Goal: Task Accomplishment & Management: Manage account settings

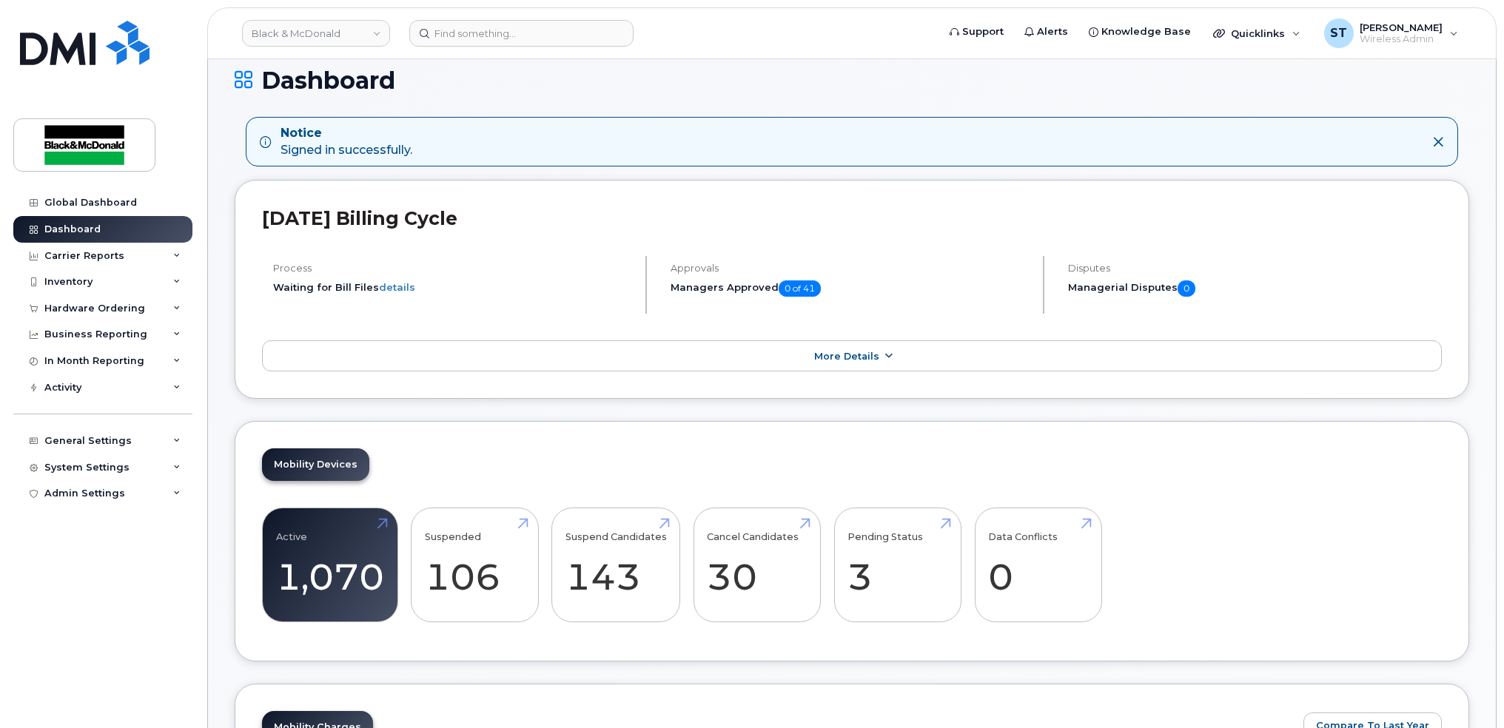
scroll to position [197, 0]
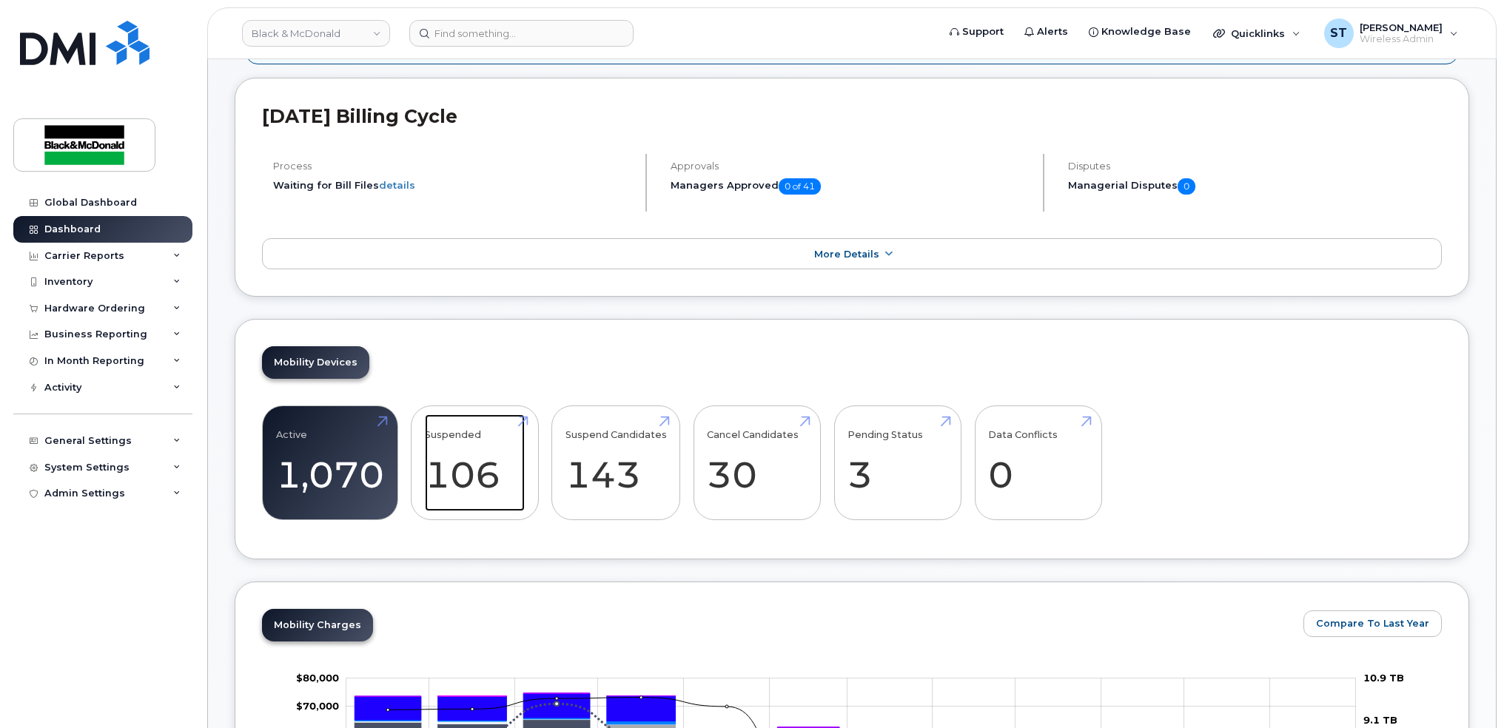
drag, startPoint x: 456, startPoint y: 466, endPoint x: 607, endPoint y: 590, distance: 195.6
click at [456, 466] on link "Suspended 106 2020%" at bounding box center [475, 464] width 100 height 98
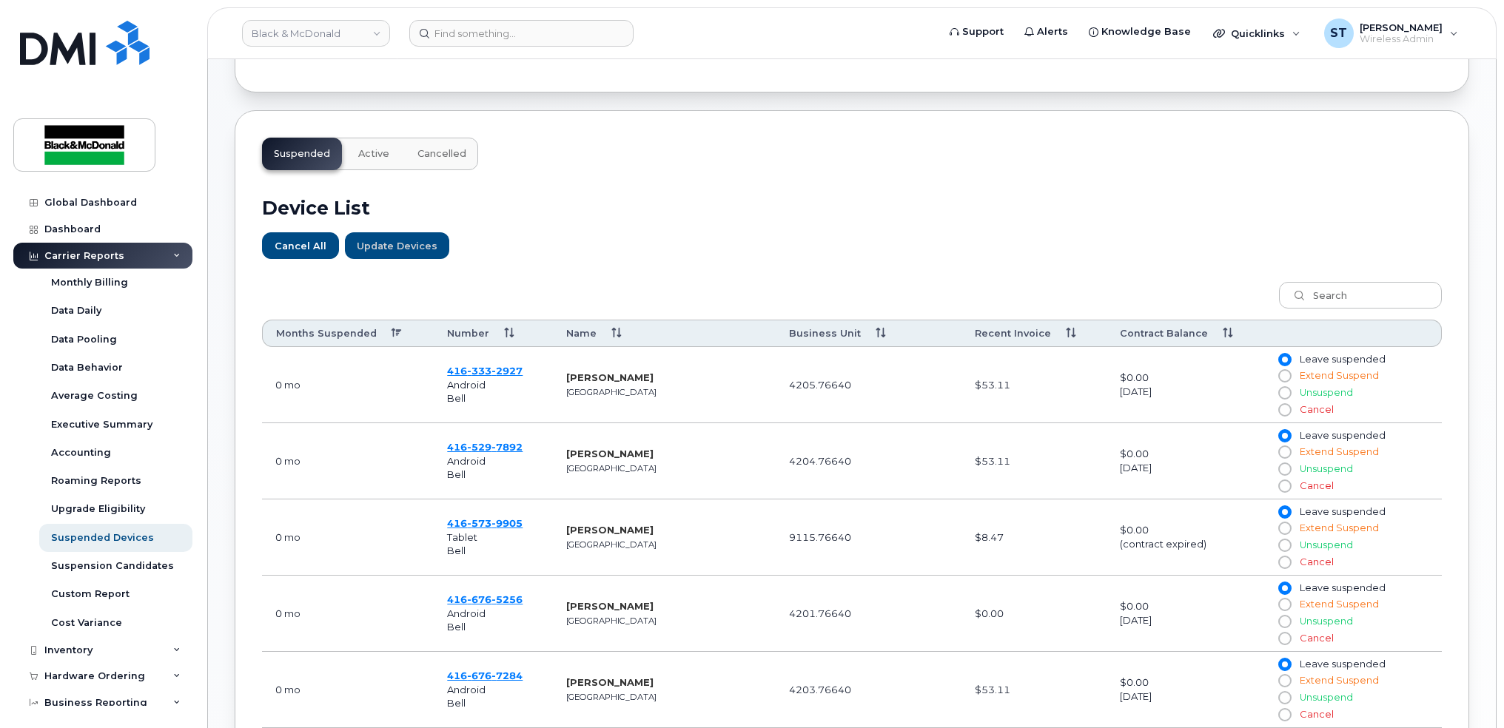
scroll to position [398, 0]
click at [337, 340] on th "Months Suspended" at bounding box center [348, 335] width 172 height 27
click at [335, 335] on th "Months Suspended" at bounding box center [348, 335] width 172 height 27
click at [392, 338] on th "Months Suspended" at bounding box center [348, 335] width 172 height 27
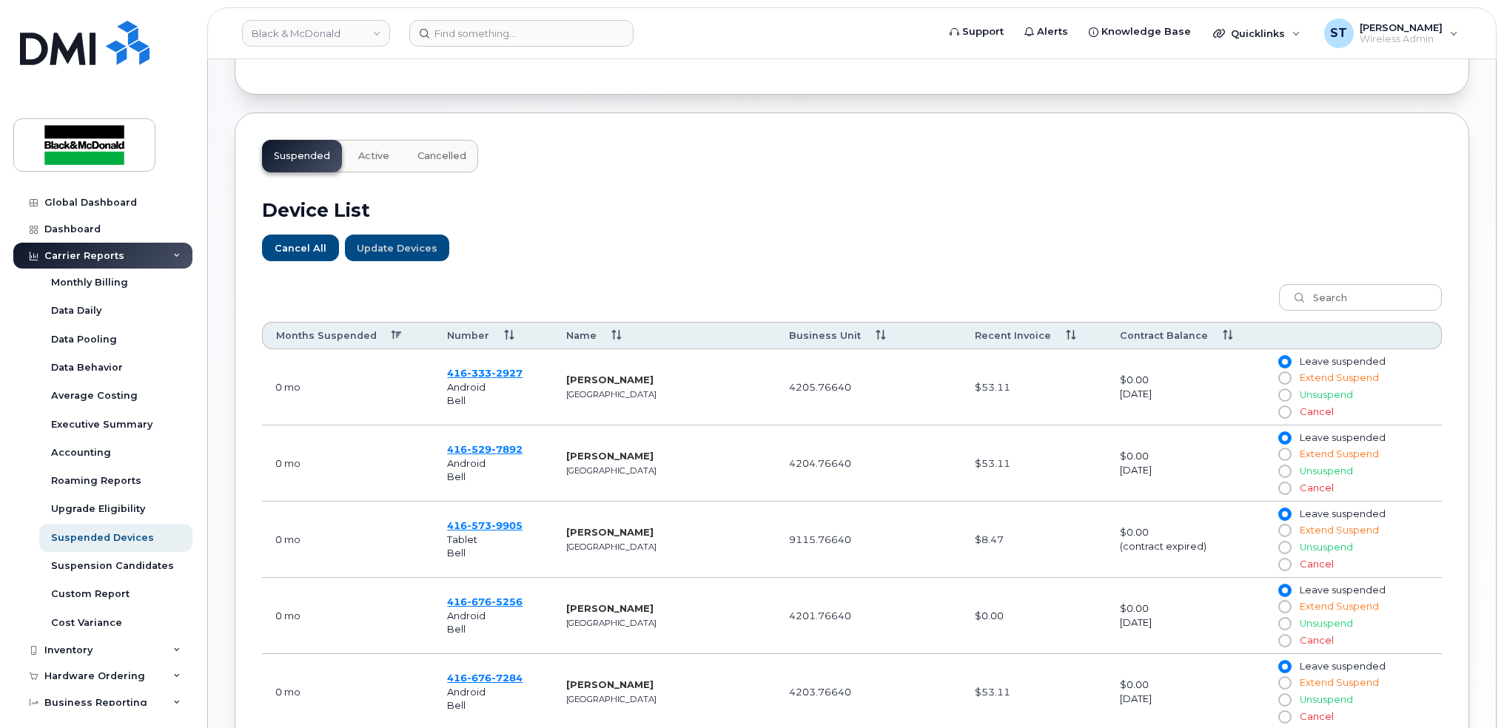
scroll to position [990, 0]
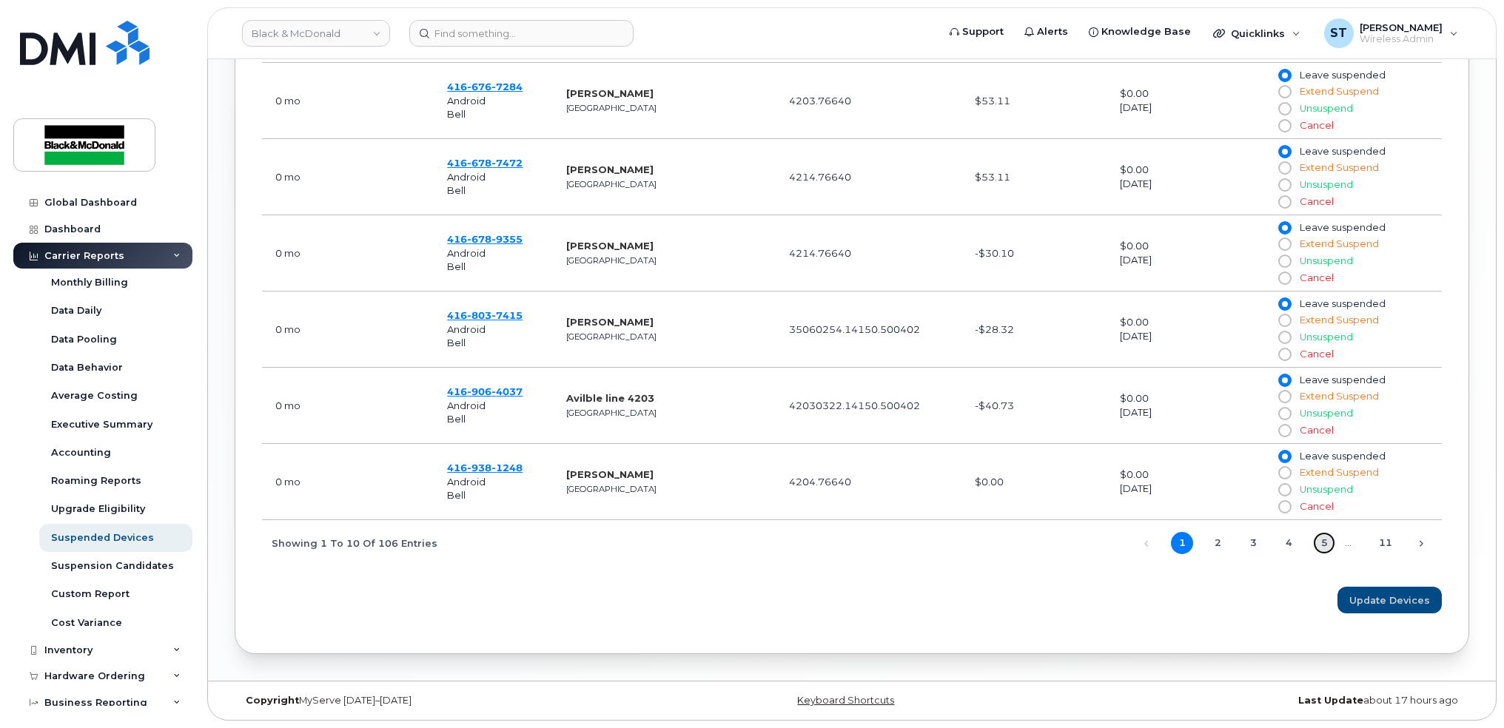
click at [1327, 549] on link "5" at bounding box center [1324, 543] width 22 height 22
click at [1318, 545] on link "6" at bounding box center [1324, 543] width 22 height 22
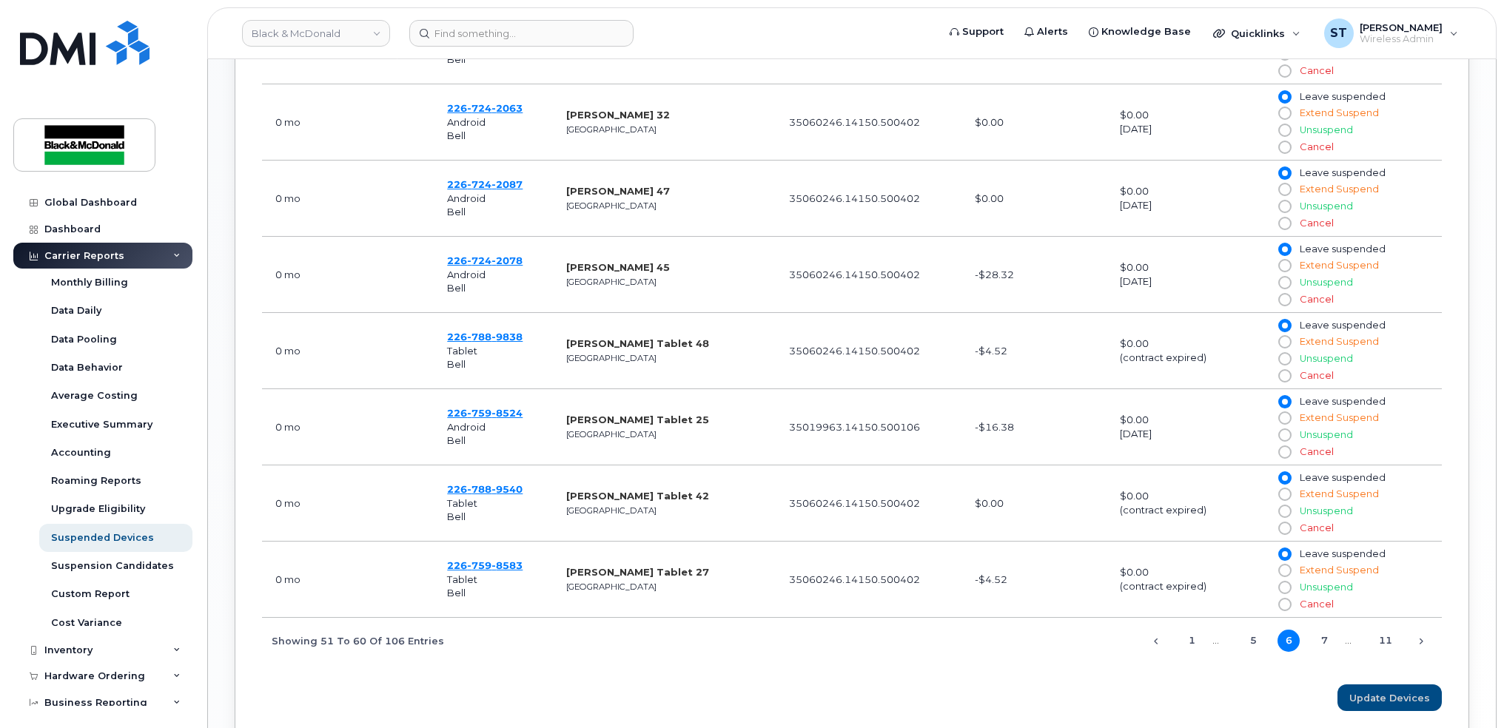
scroll to position [694, 0]
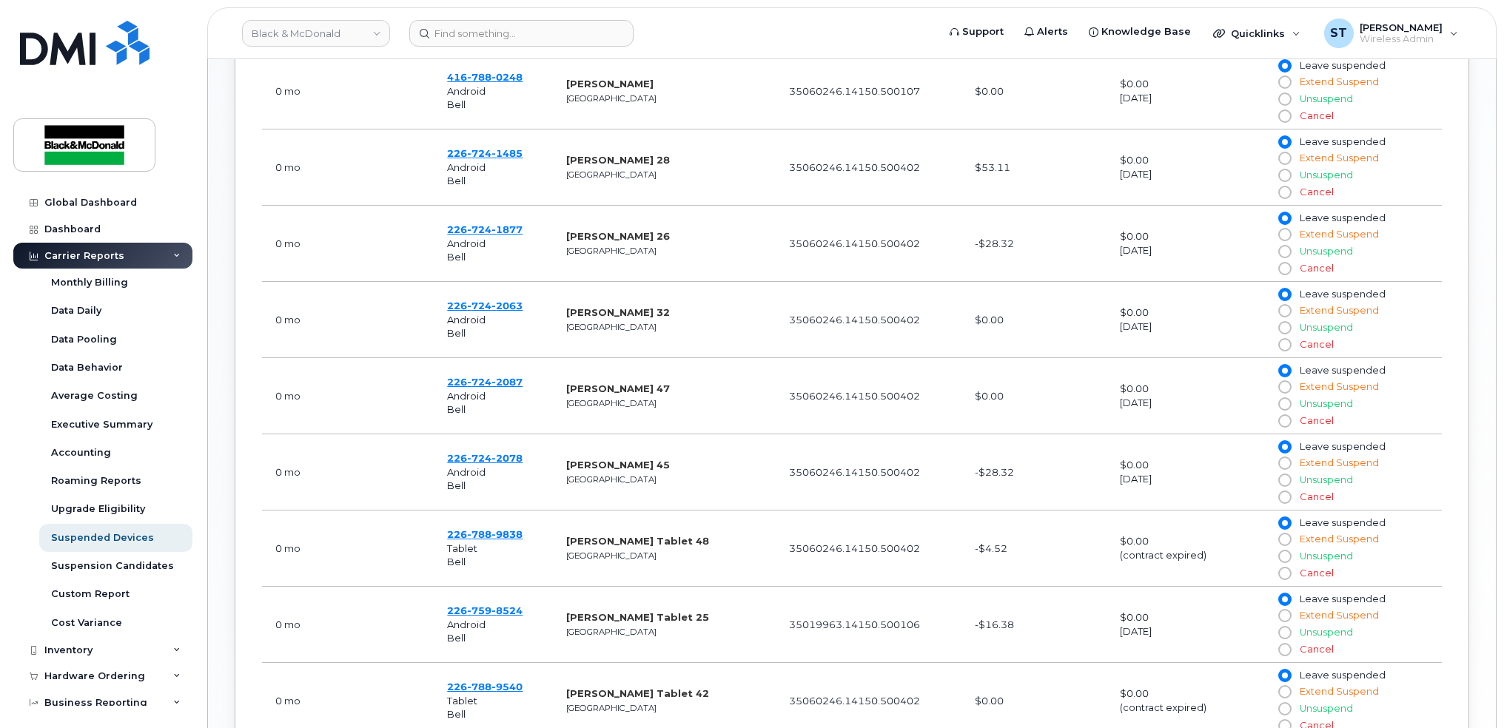
click at [480, 83] on td "416 788 0248 Android Bell" at bounding box center [493, 91] width 119 height 76
click at [488, 73] on span "788" at bounding box center [479, 77] width 24 height 12
click at [478, 28] on input at bounding box center [521, 33] width 224 height 27
paste input "Max Pollack"
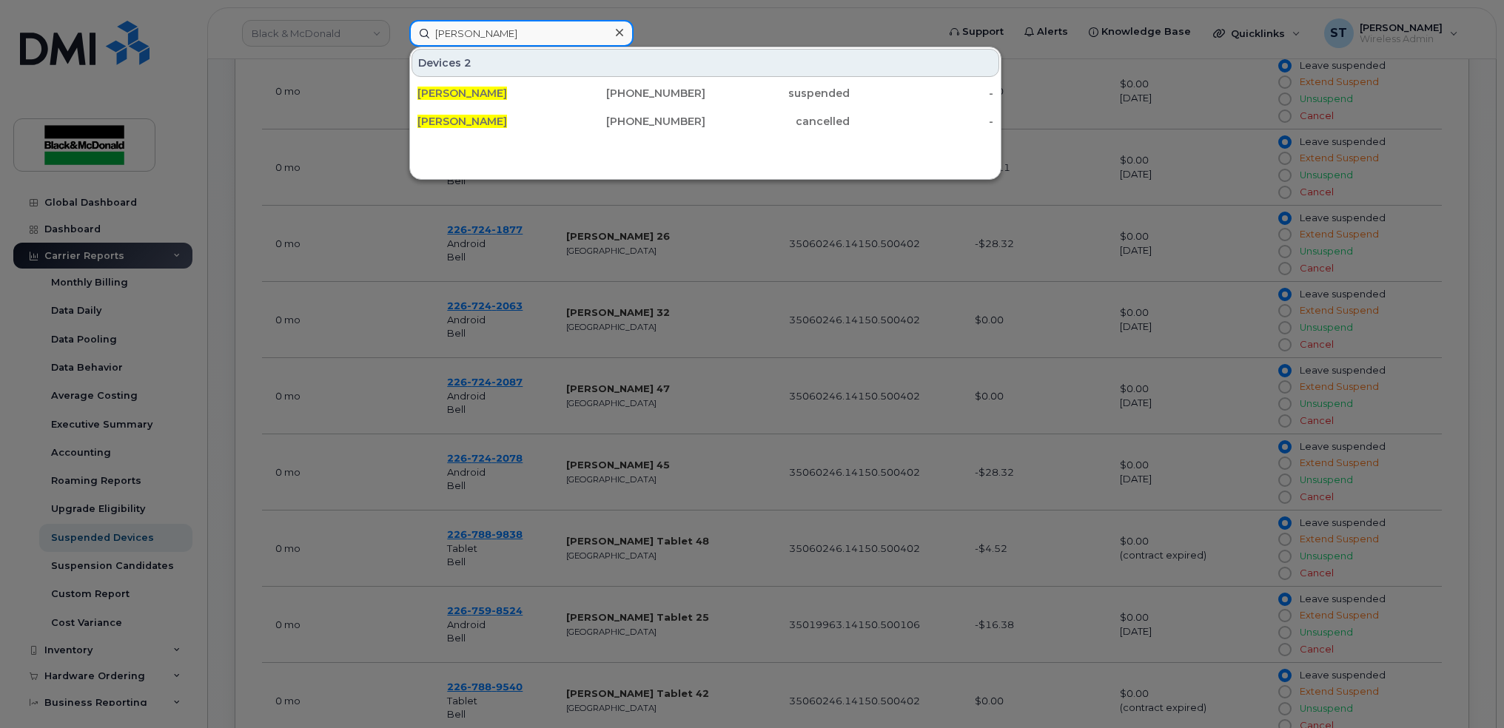
type input "Max Pollack"
click at [625, 30] on div at bounding box center [618, 32] width 21 height 21
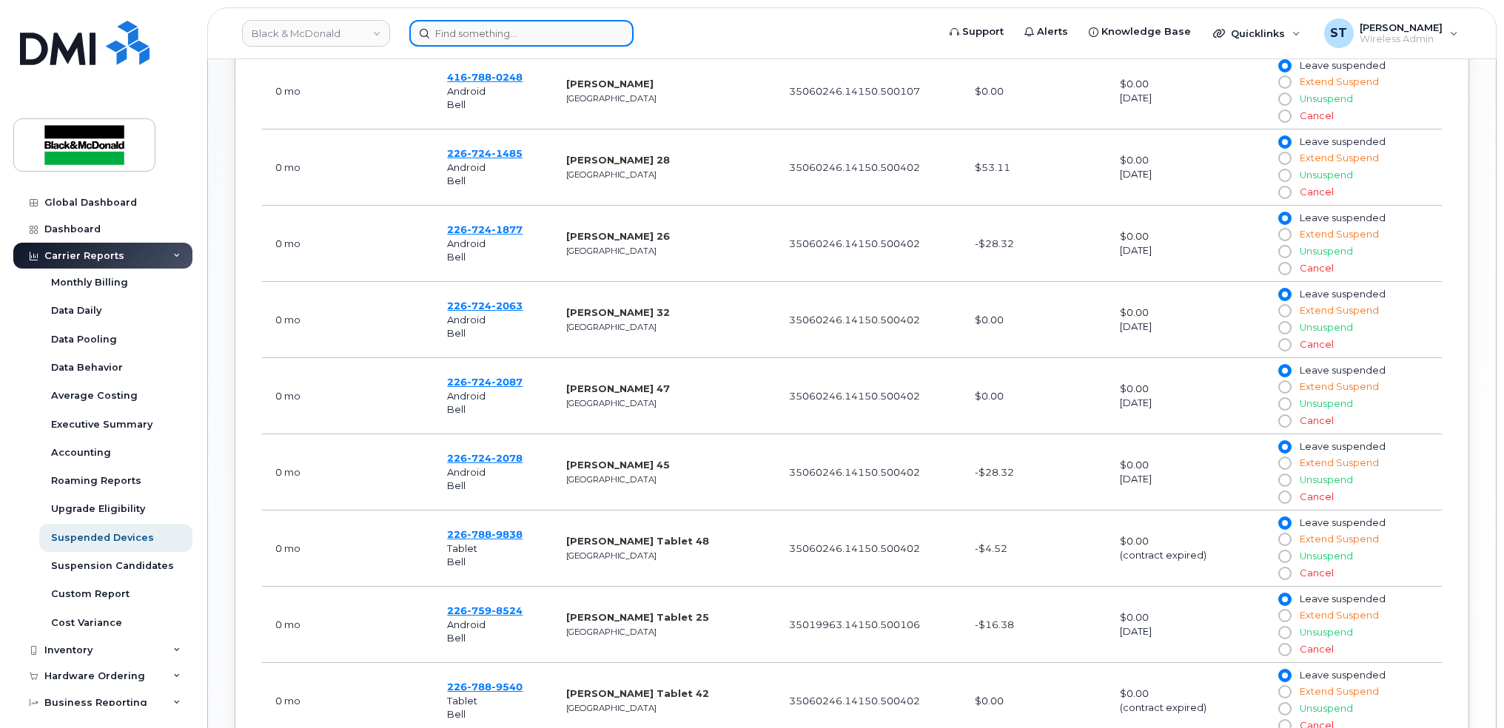
click at [574, 32] on input at bounding box center [521, 33] width 224 height 27
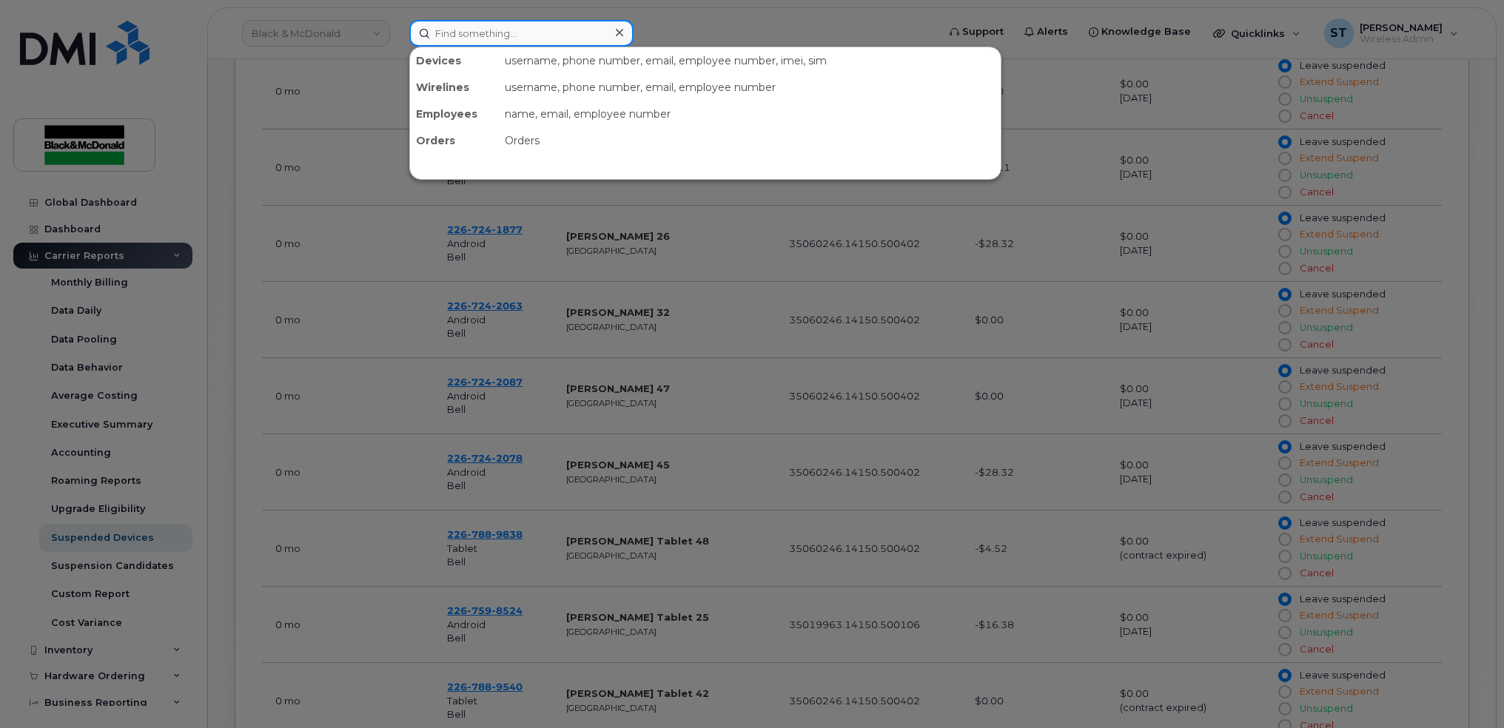
click at [574, 32] on input at bounding box center [521, 33] width 224 height 27
paste input "Kevin Robitaille"
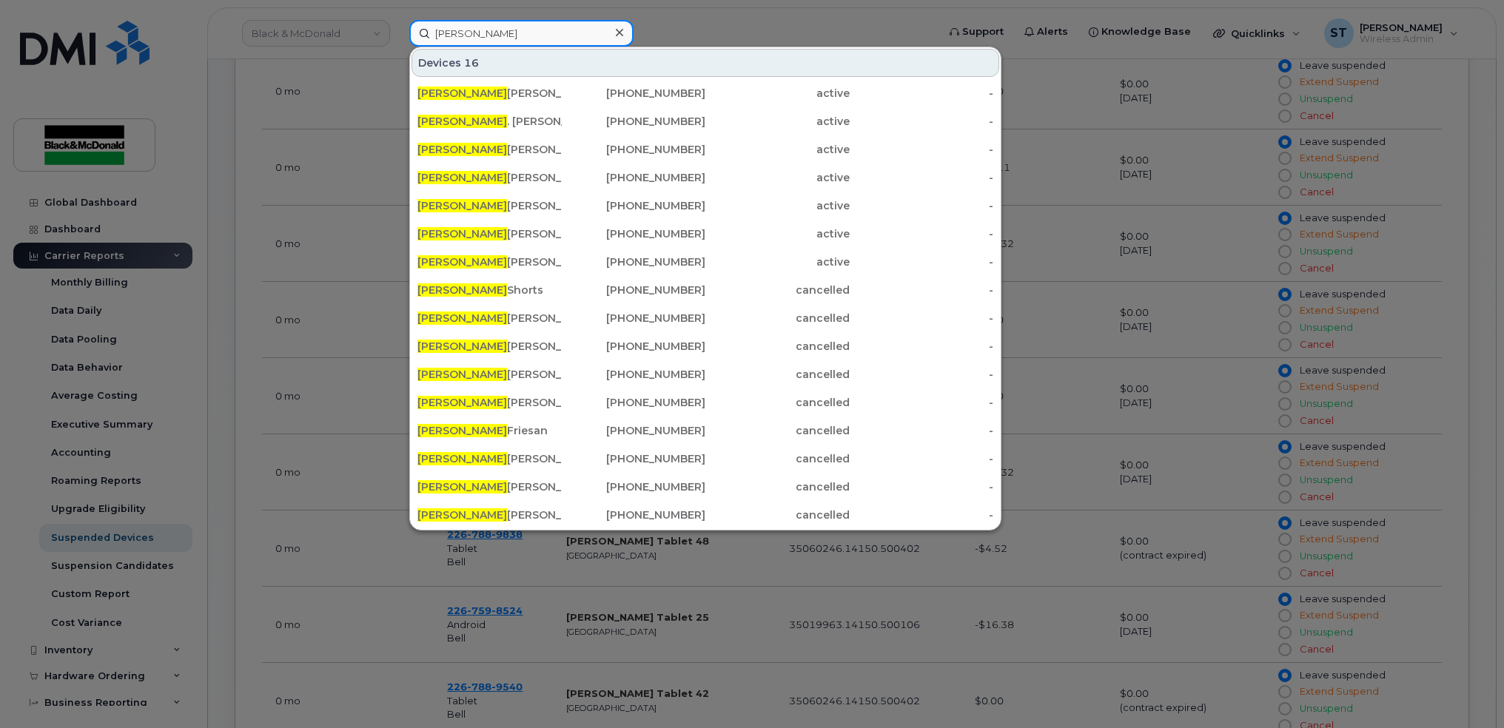
drag, startPoint x: 489, startPoint y: 30, endPoint x: 363, endPoint y: 12, distance: 127.9
click at [397, 20] on div "Kevin Devices 16 Kevin Carr Rocket Stick 416-458-8400 active - Kevin . Carr Aic…" at bounding box center [668, 33] width 542 height 27
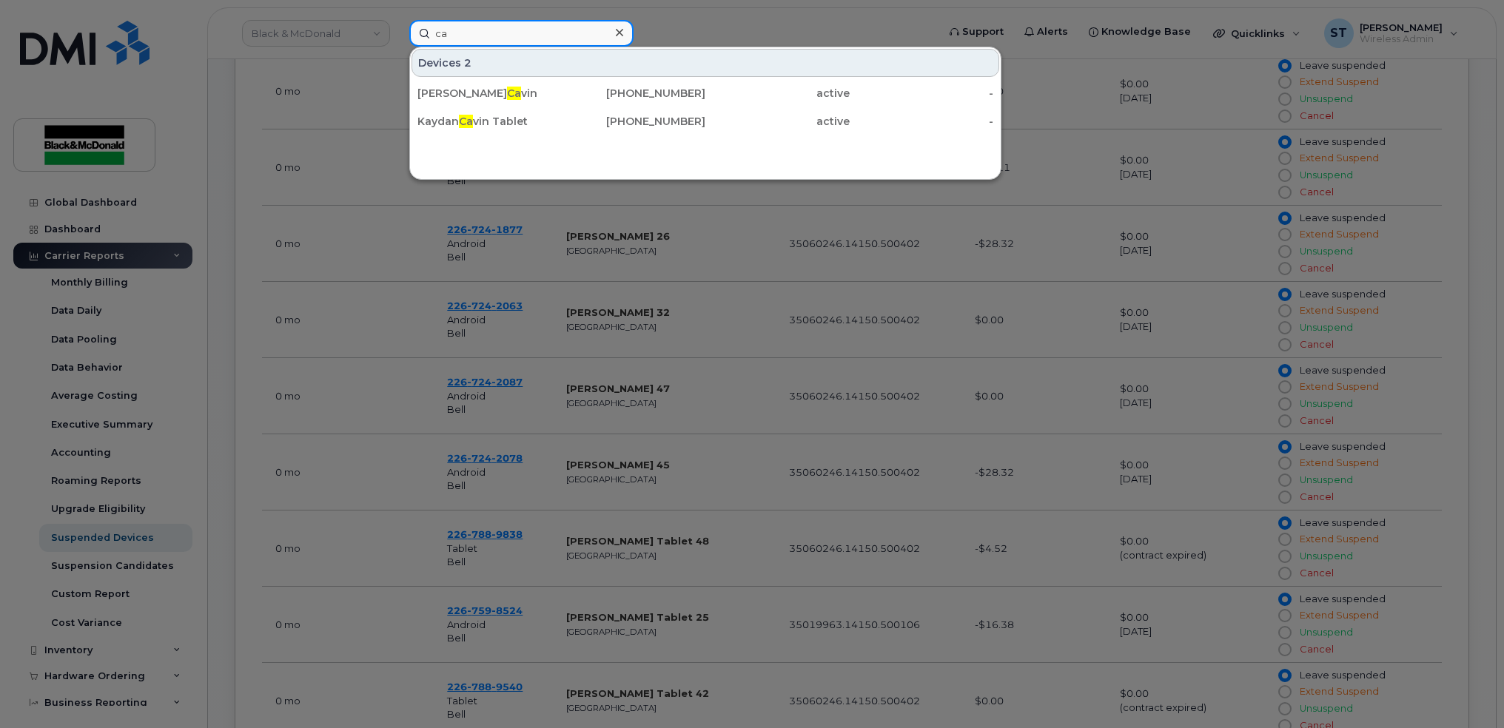
type input "c"
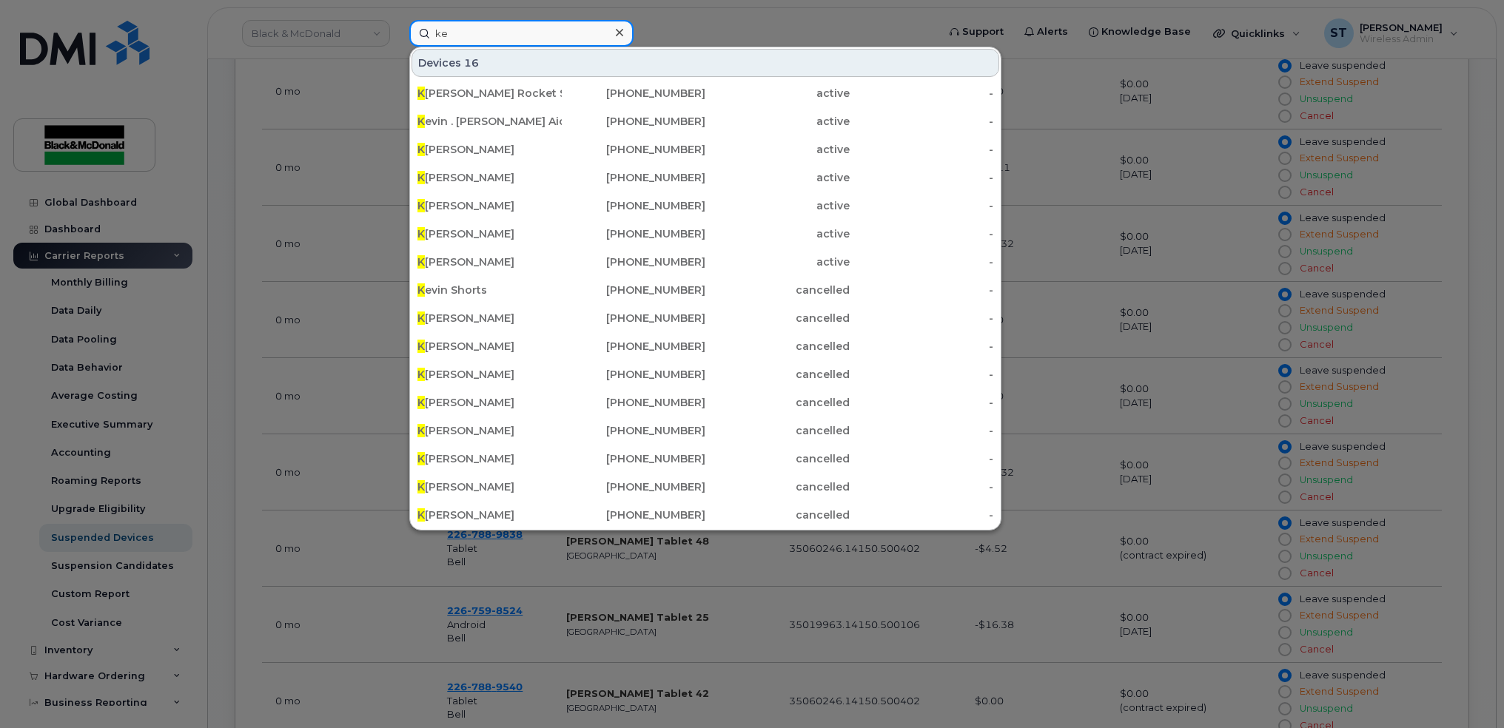
type input "k"
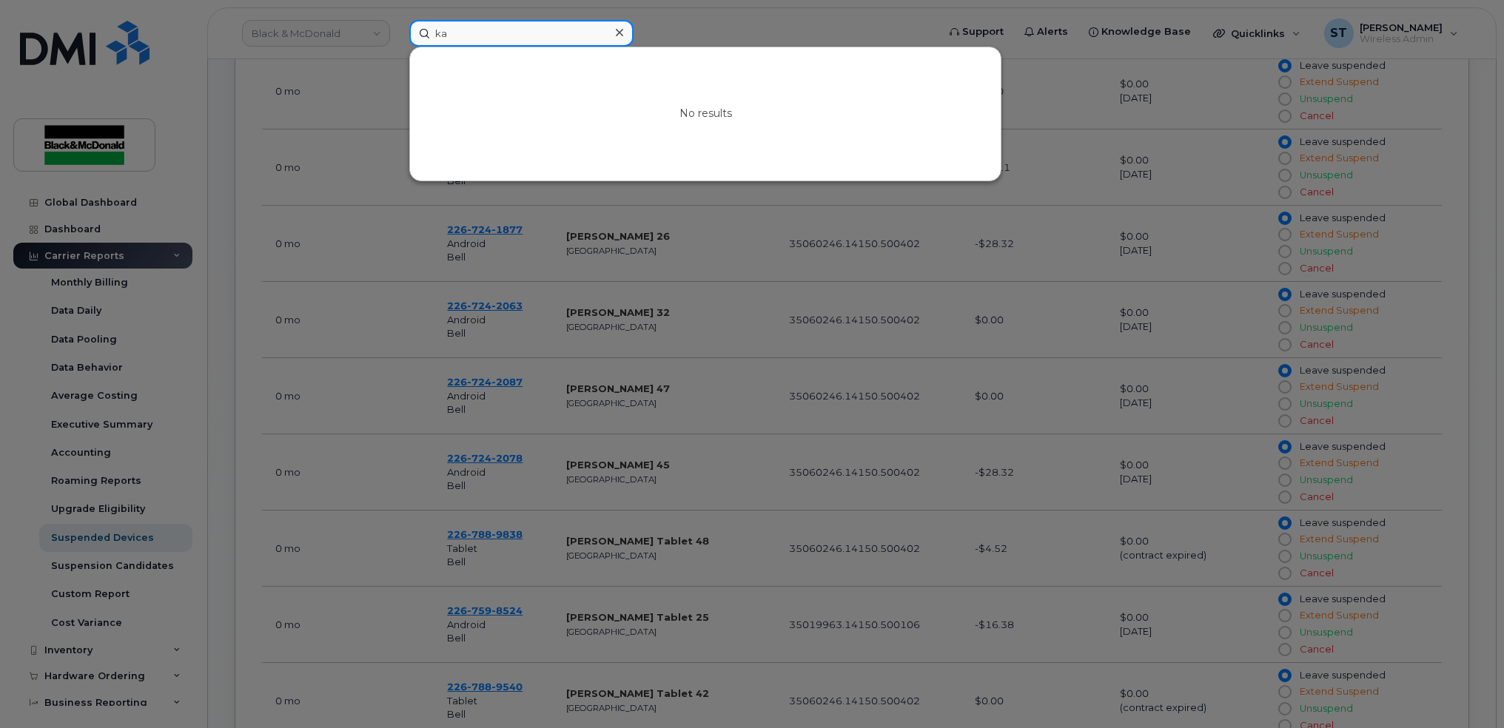
type input "k"
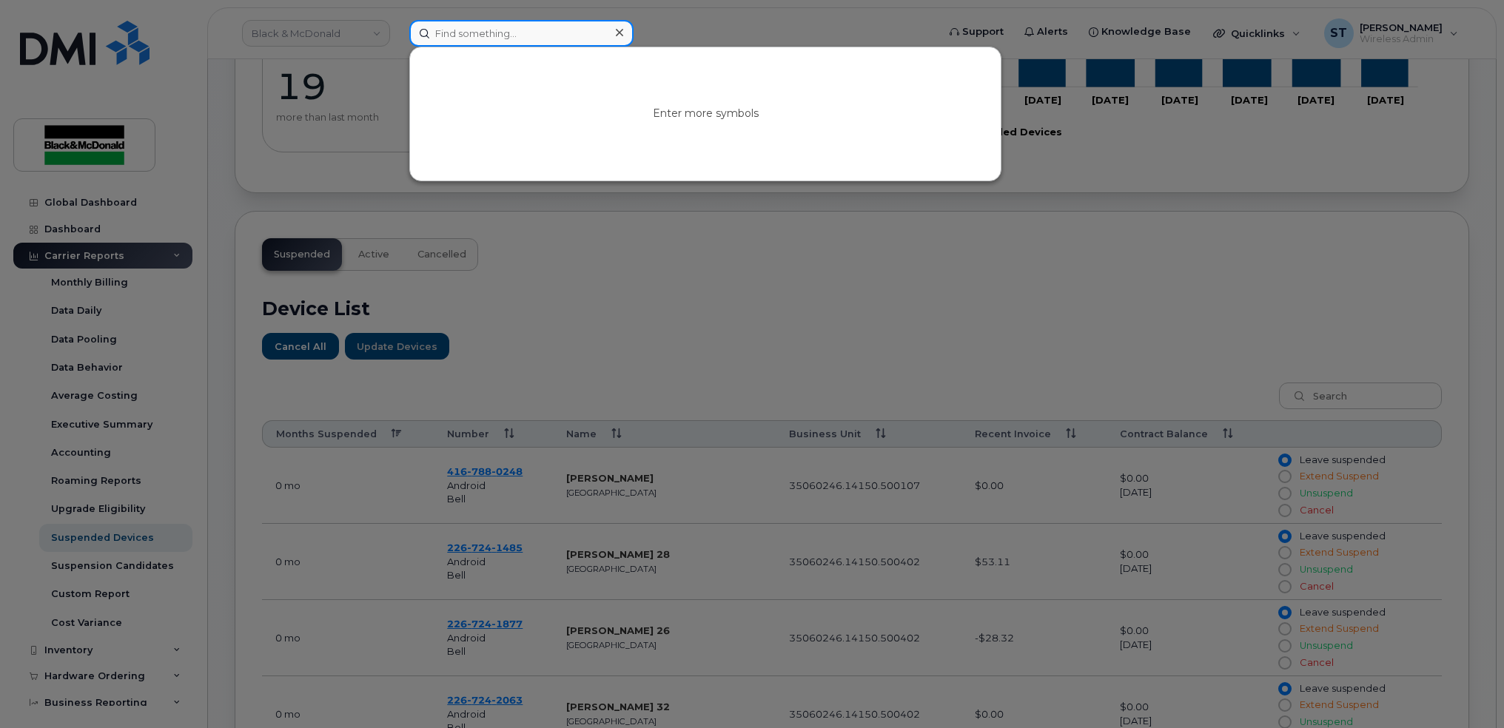
scroll to position [0, 0]
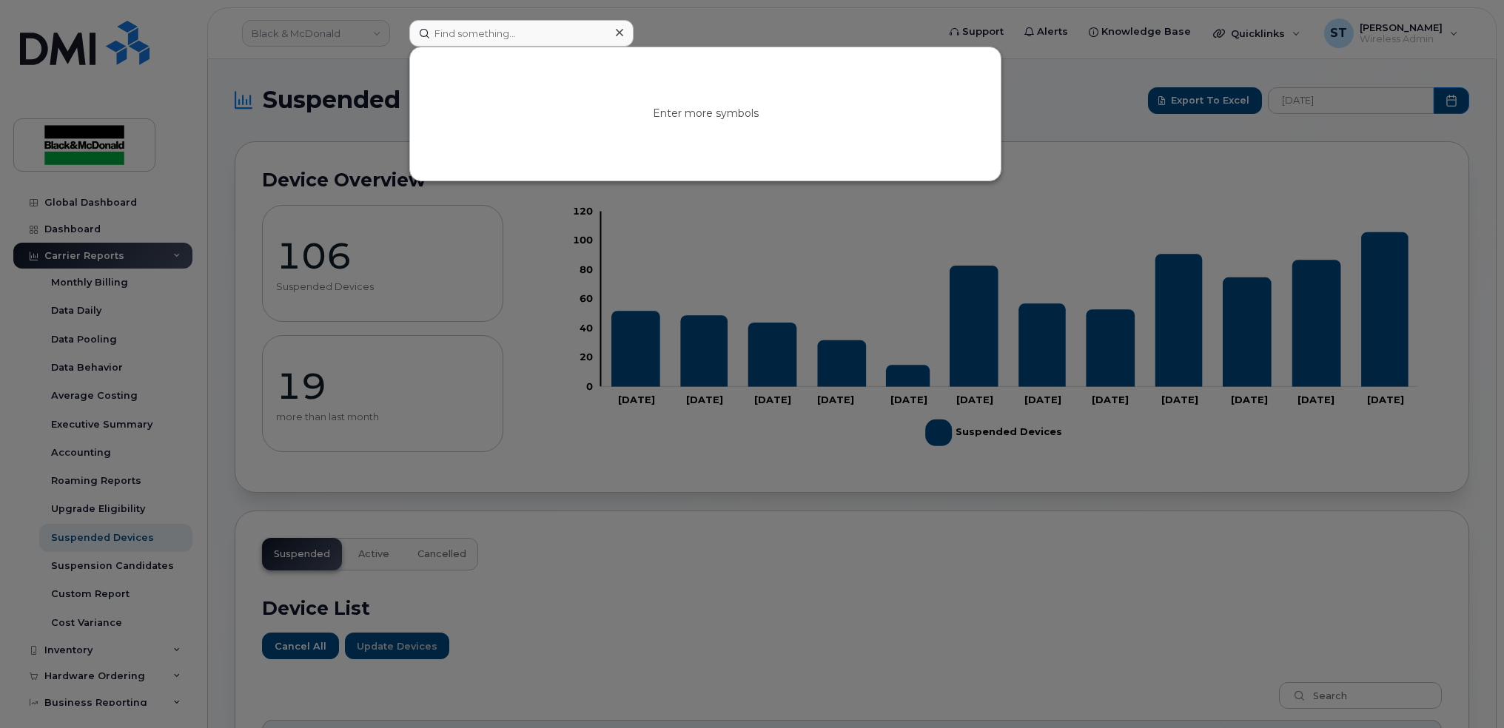
click at [620, 27] on icon at bounding box center [619, 33] width 7 height 12
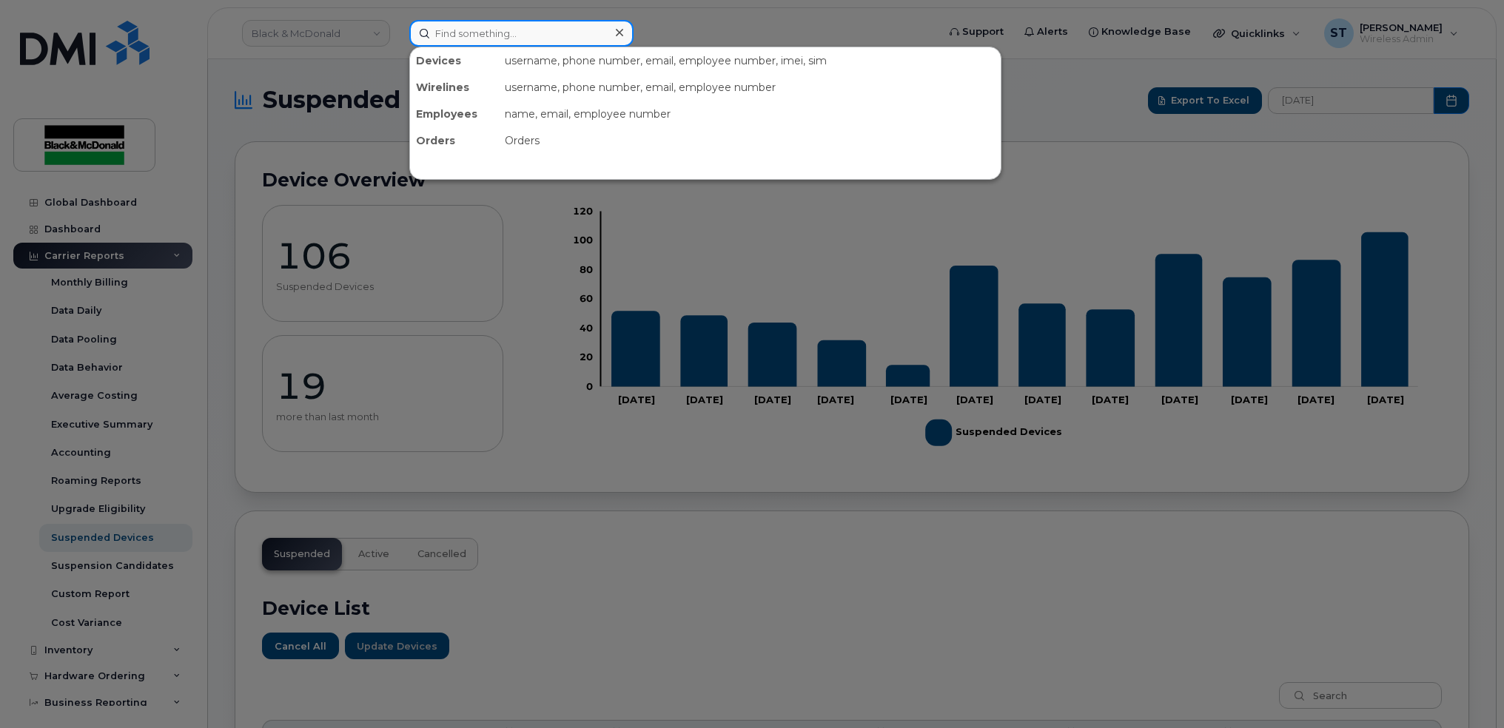
paste input "Tim Williams"
click at [531, 39] on input "Tim Williams" at bounding box center [521, 33] width 224 height 27
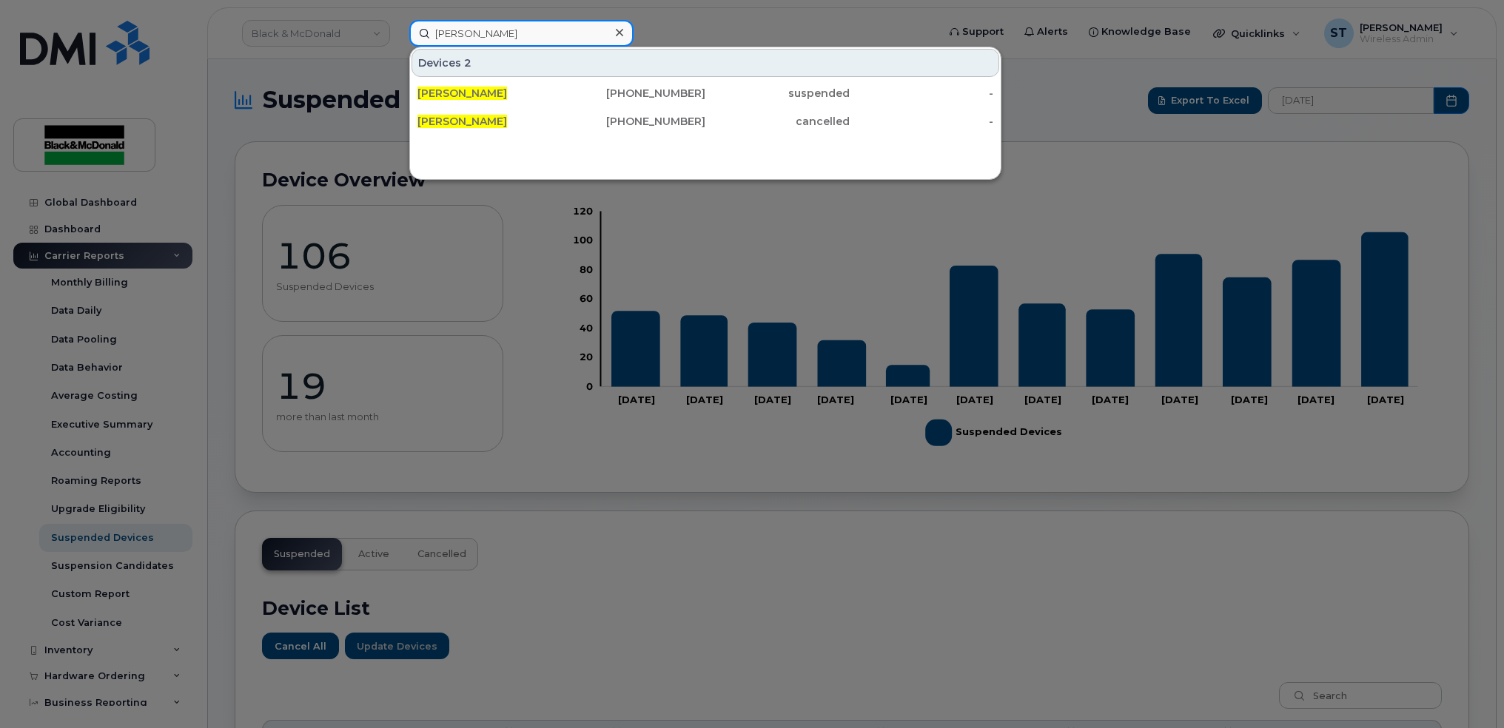
type input "Tim Williams"
click at [616, 33] on icon at bounding box center [619, 33] width 7 height 12
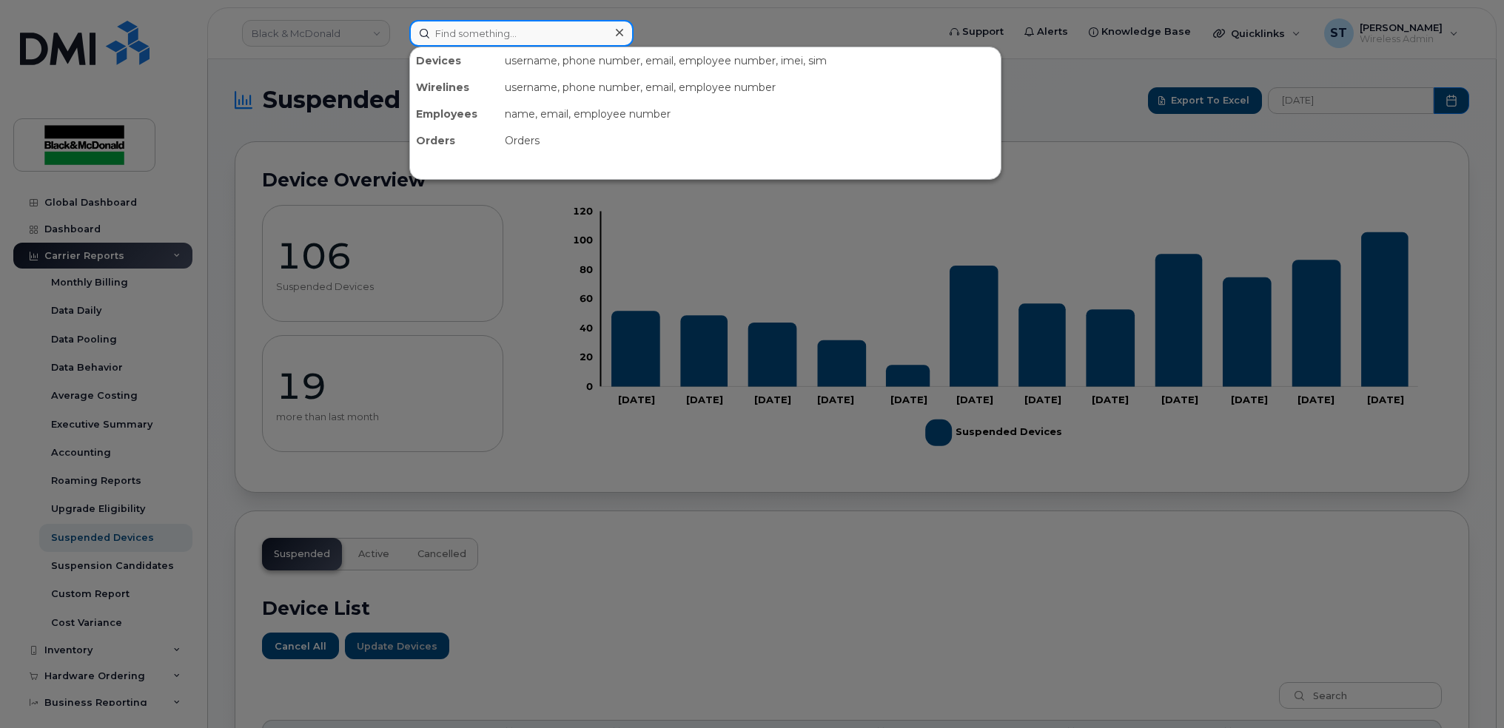
click at [574, 34] on input at bounding box center [521, 33] width 224 height 27
paste input "Andrey Palenov"
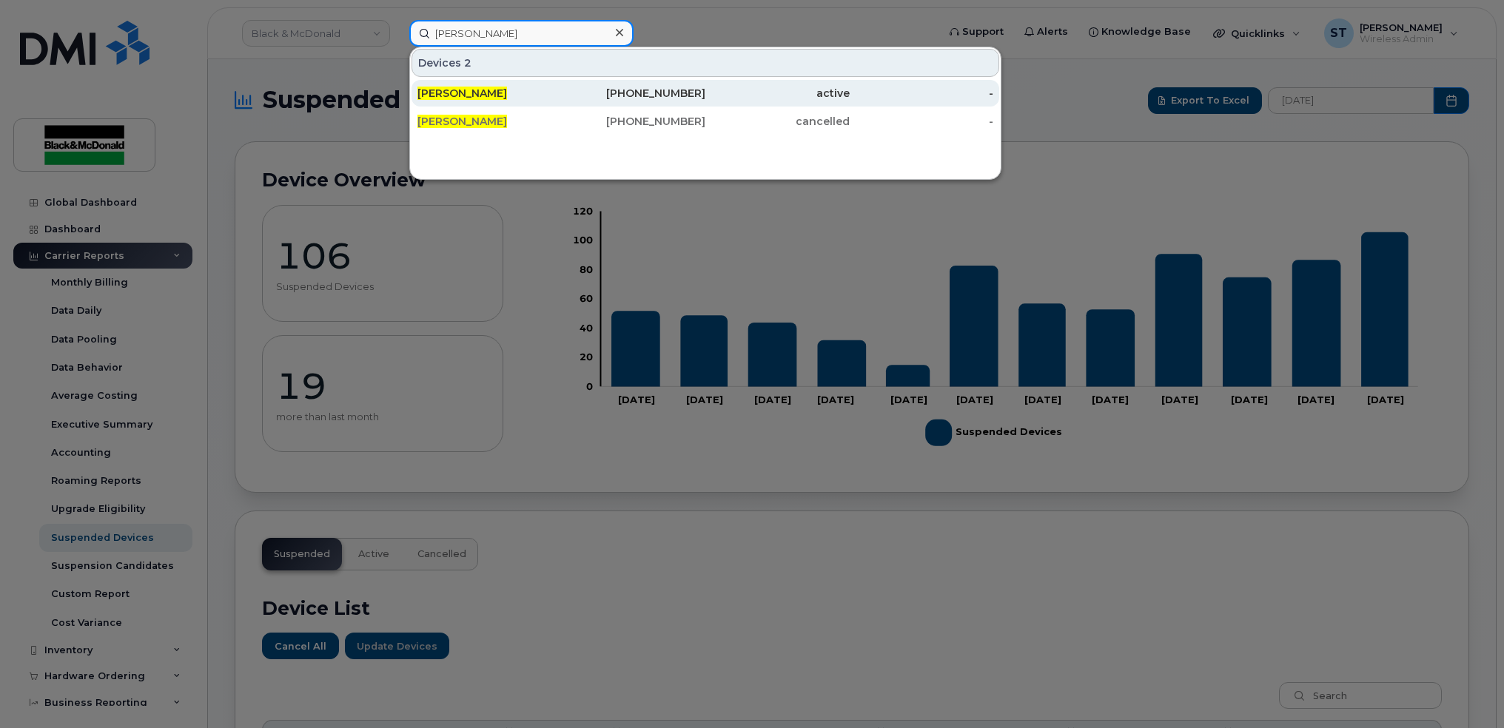
type input "Andrey Palenov"
click at [517, 93] on div "Andrey Palenov" at bounding box center [489, 93] width 144 height 15
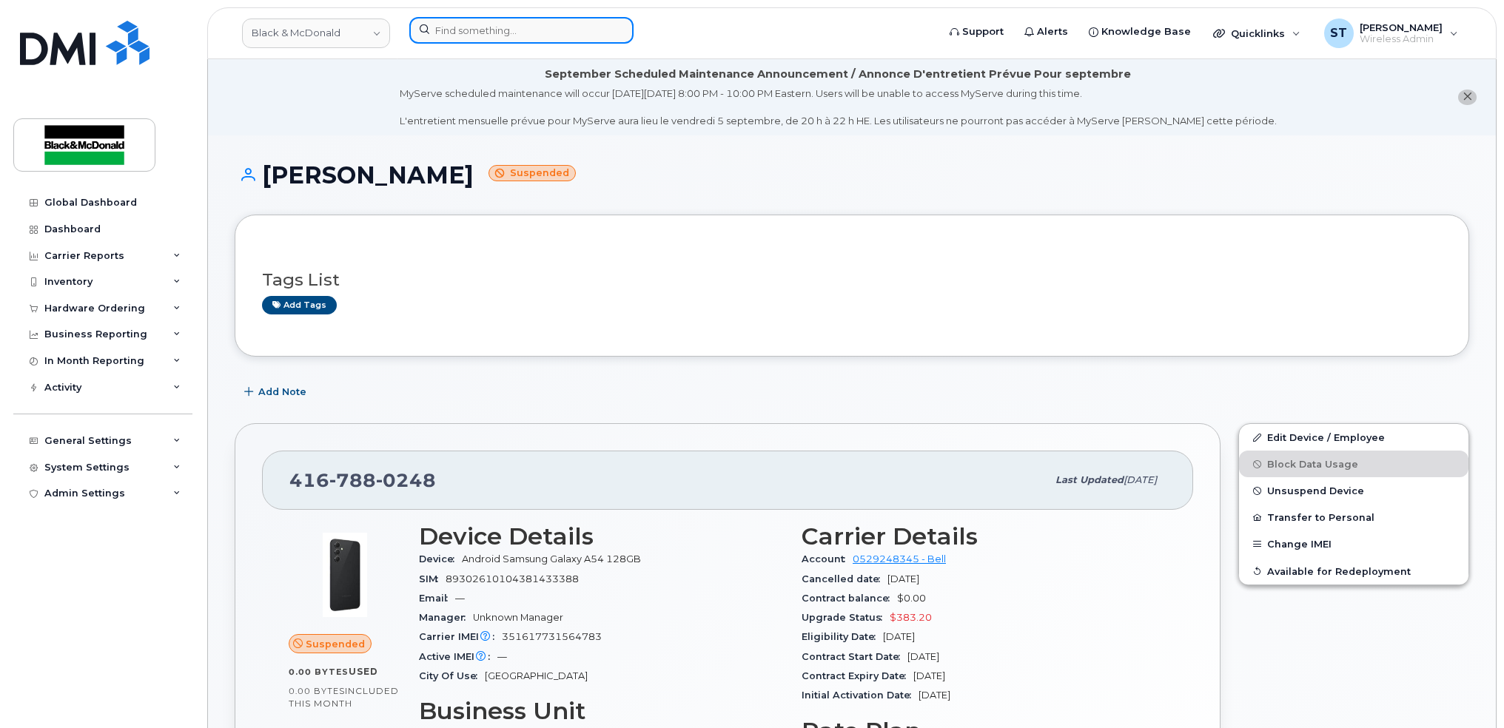
click at [450, 30] on input at bounding box center [521, 30] width 224 height 27
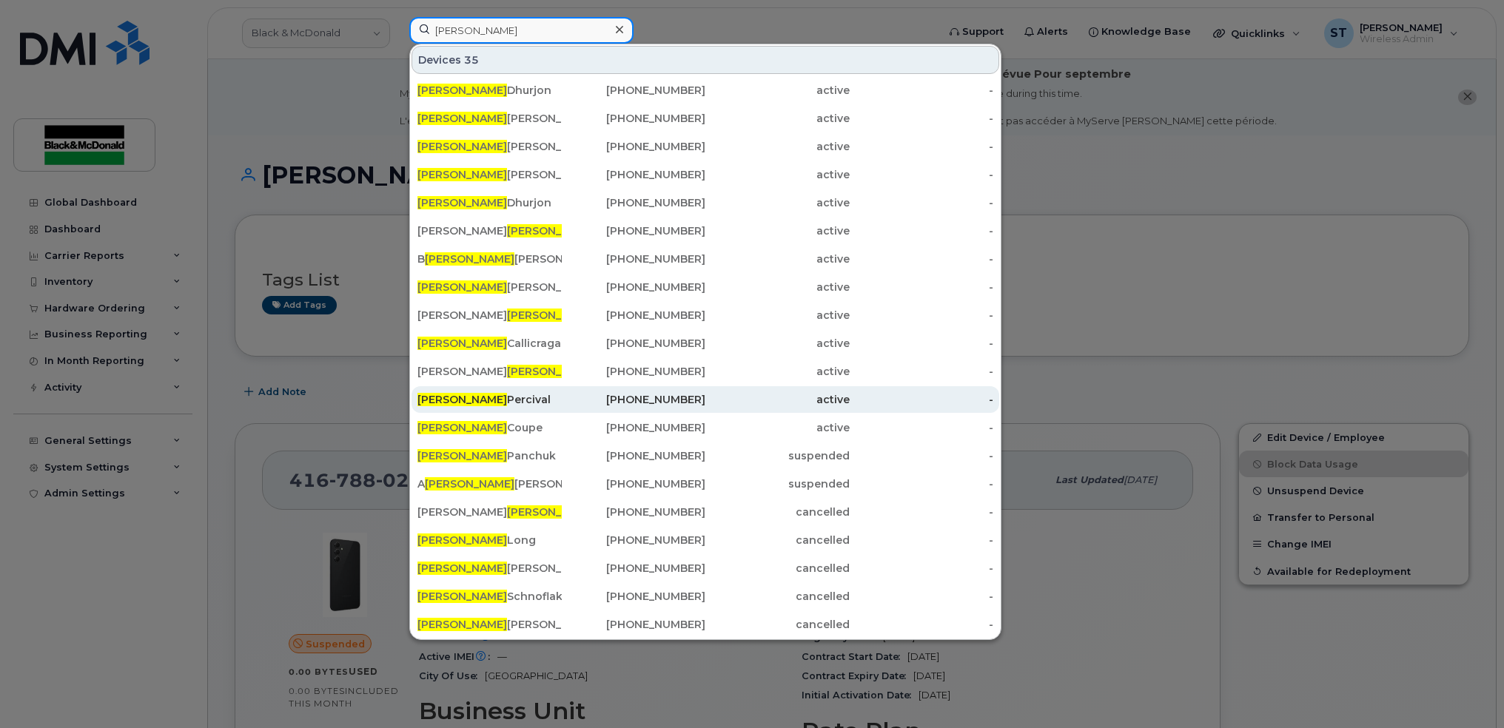
type input "ryan"
click at [488, 399] on div "Ryan Percival" at bounding box center [489, 399] width 144 height 15
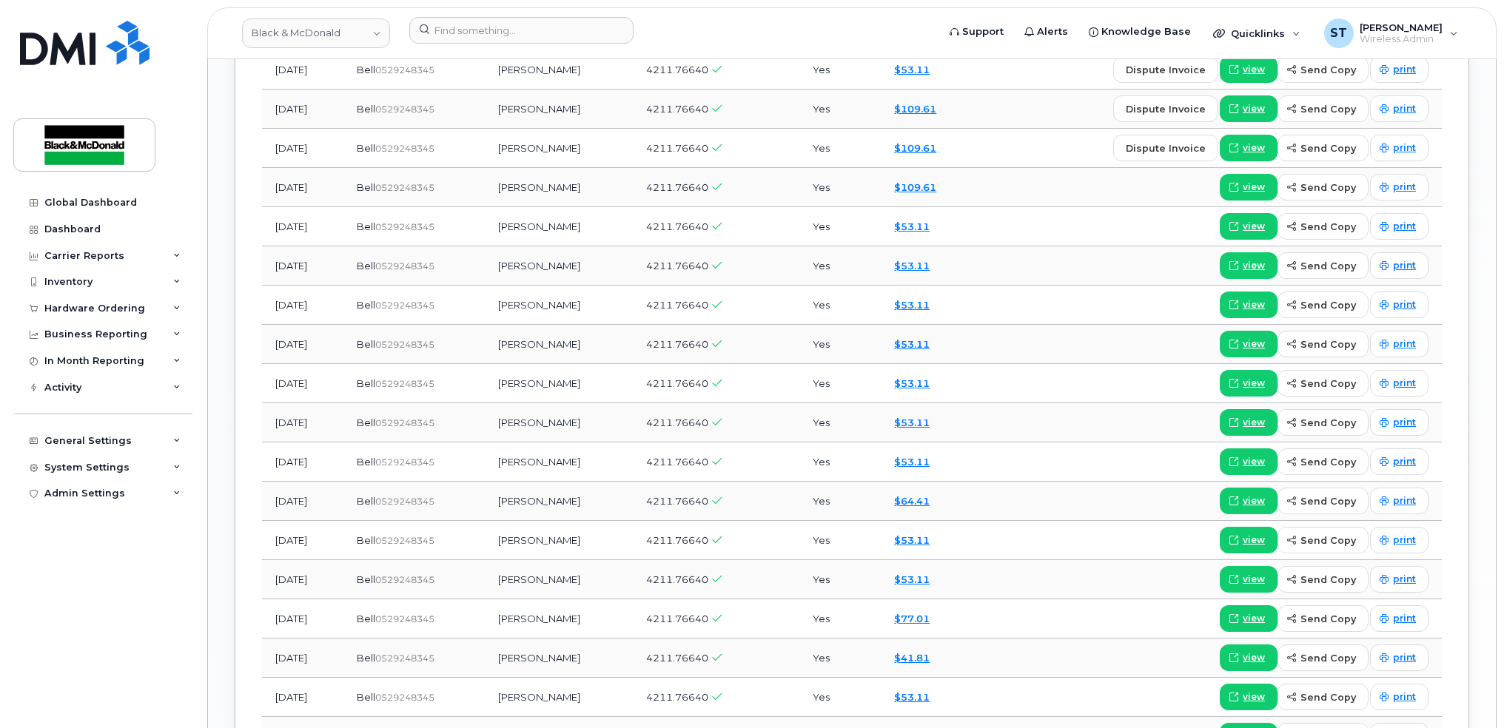
scroll to position [1480, 0]
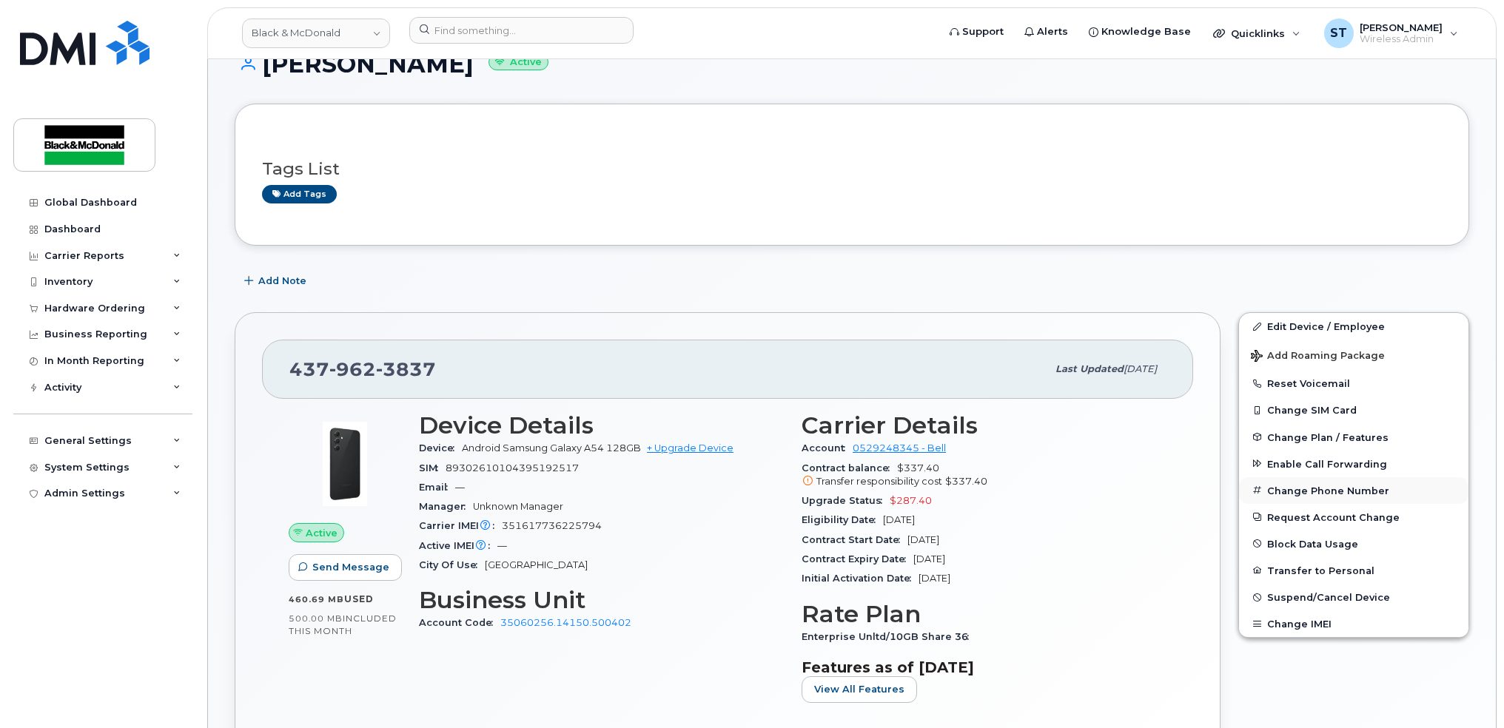
scroll to position [197, 0]
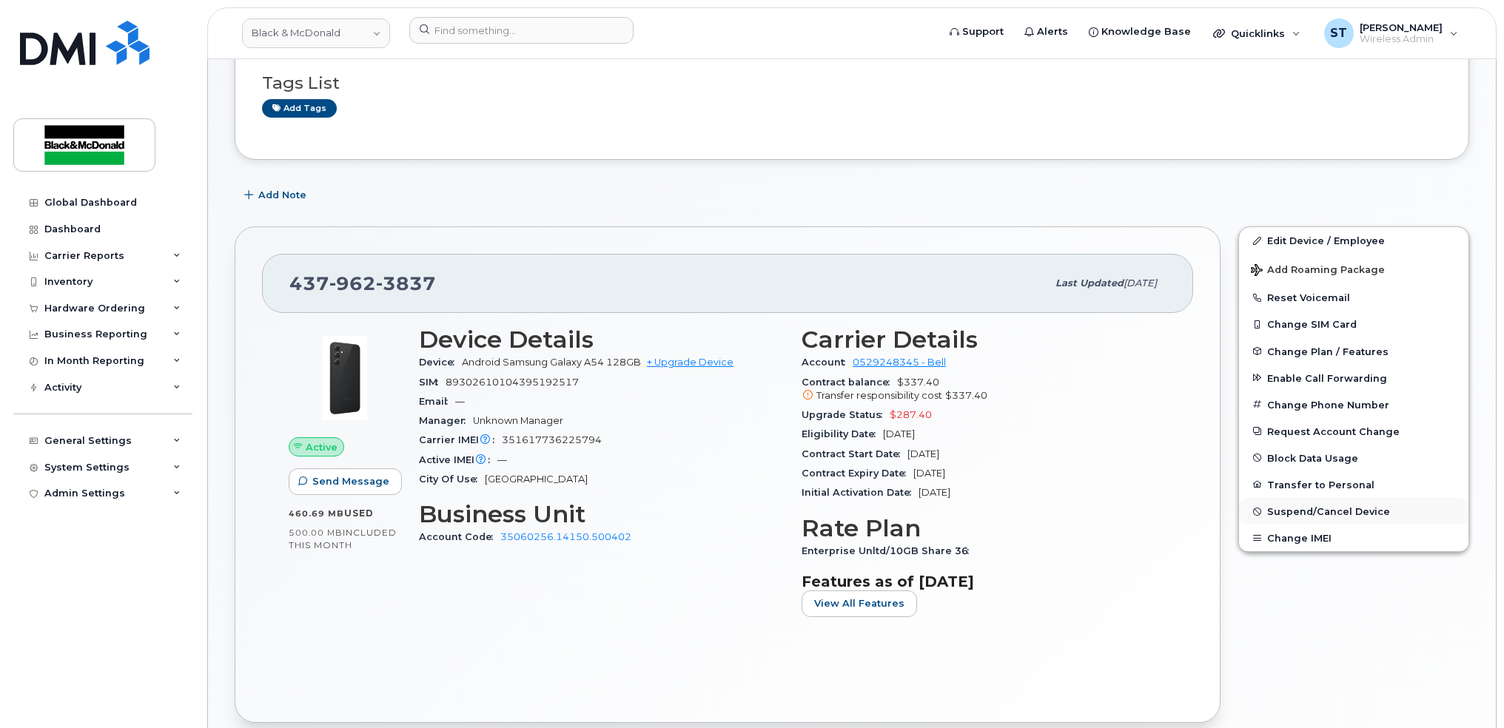
click at [1301, 501] on button "Suspend/Cancel Device" at bounding box center [1353, 511] width 229 height 27
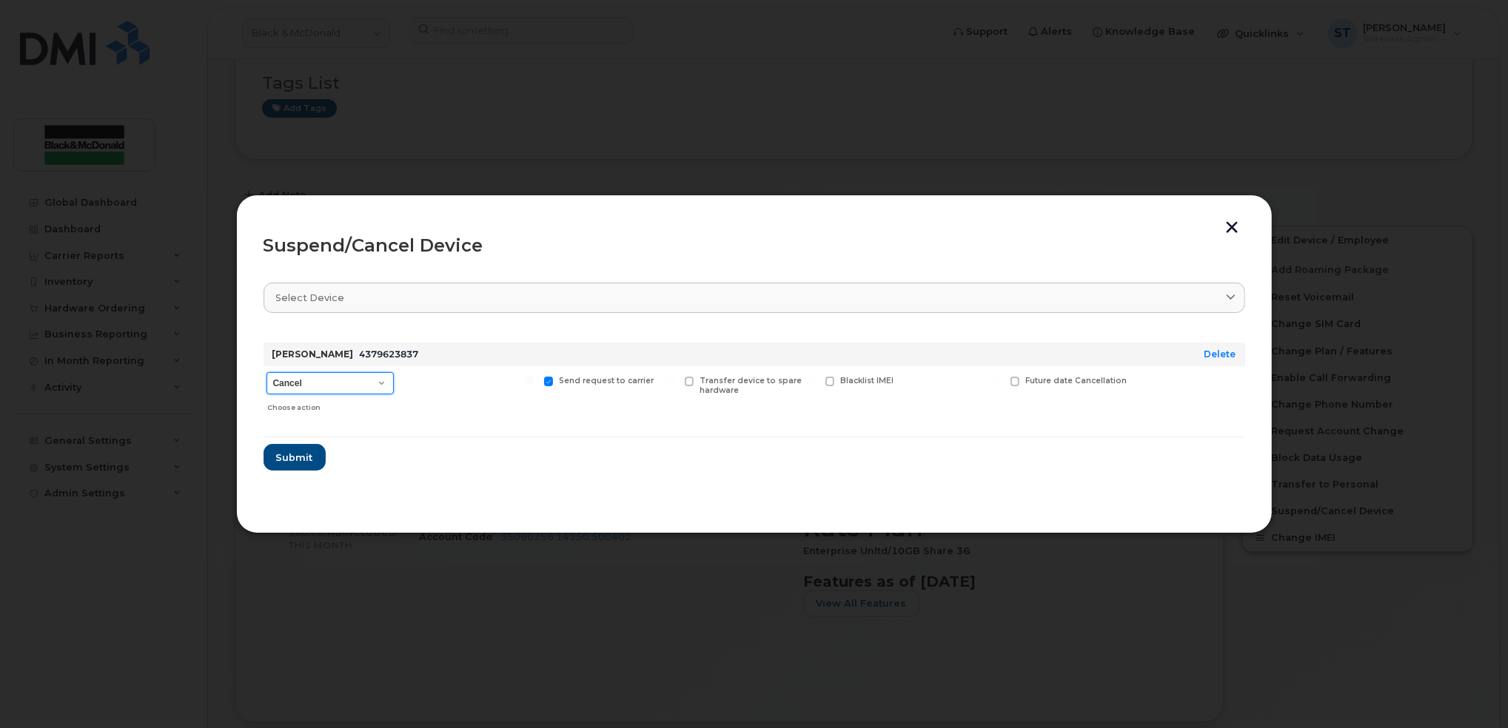
click at [356, 373] on select "Cancel Suspend - Extend Suspension Suspend - Reduced Rate Suspend - Full Rate S…" at bounding box center [329, 383] width 127 height 22
select select "[object Object]"
click at [266, 372] on select "Cancel Suspend - Extend Suspension Suspend - Reduced Rate Suspend - Full Rate S…" at bounding box center [329, 383] width 127 height 22
click at [279, 457] on span "Submit" at bounding box center [293, 458] width 37 height 14
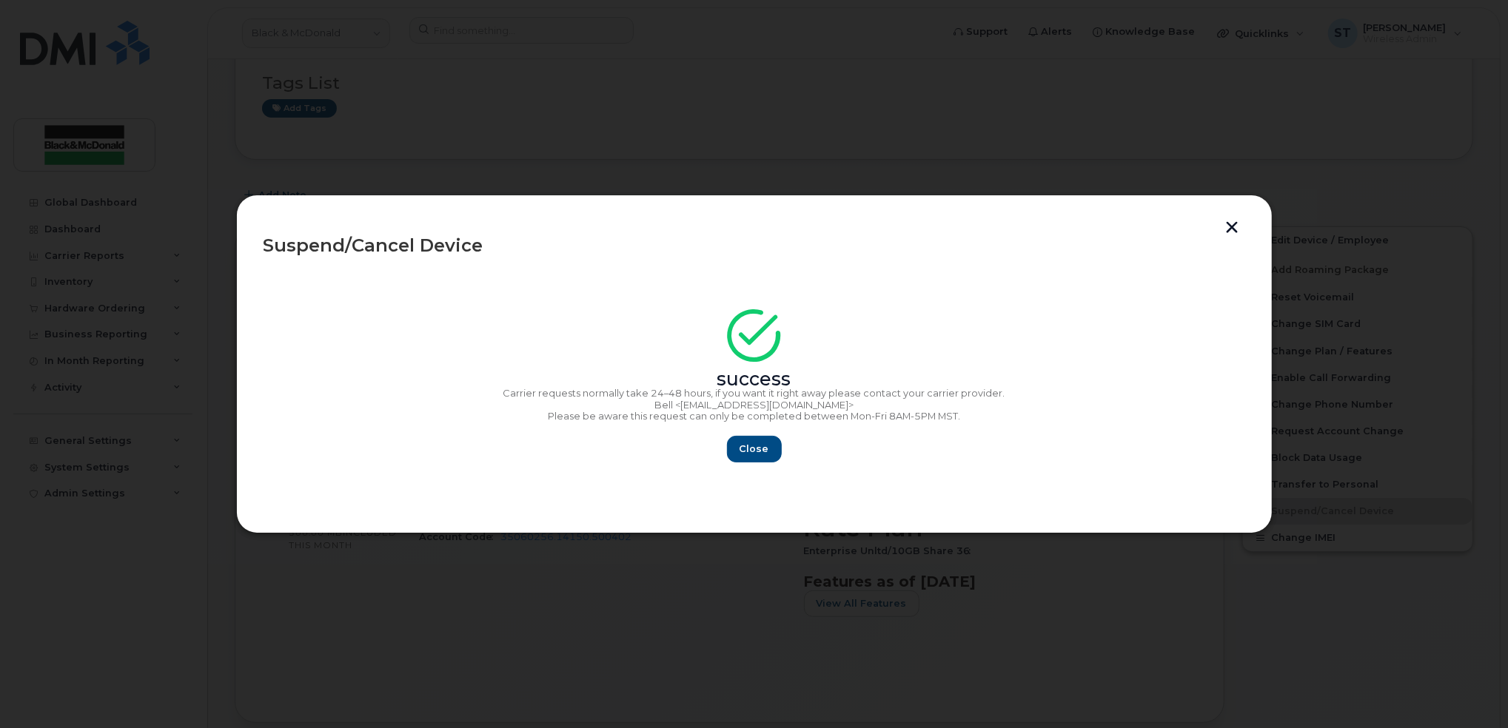
drag, startPoint x: 1232, startPoint y: 225, endPoint x: 397, endPoint y: 22, distance: 859.2
click at [1230, 225] on button "button" at bounding box center [1232, 229] width 22 height 16
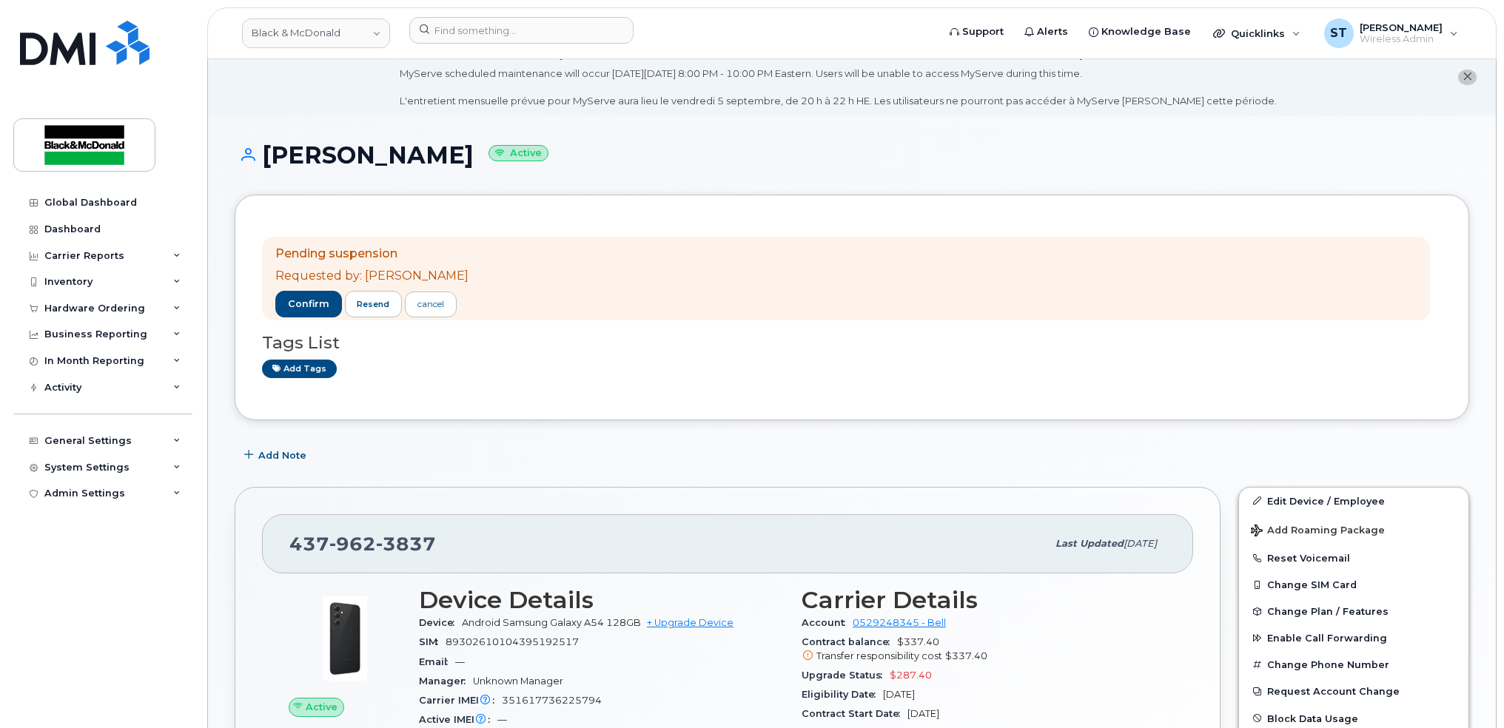
scroll to position [493, 0]
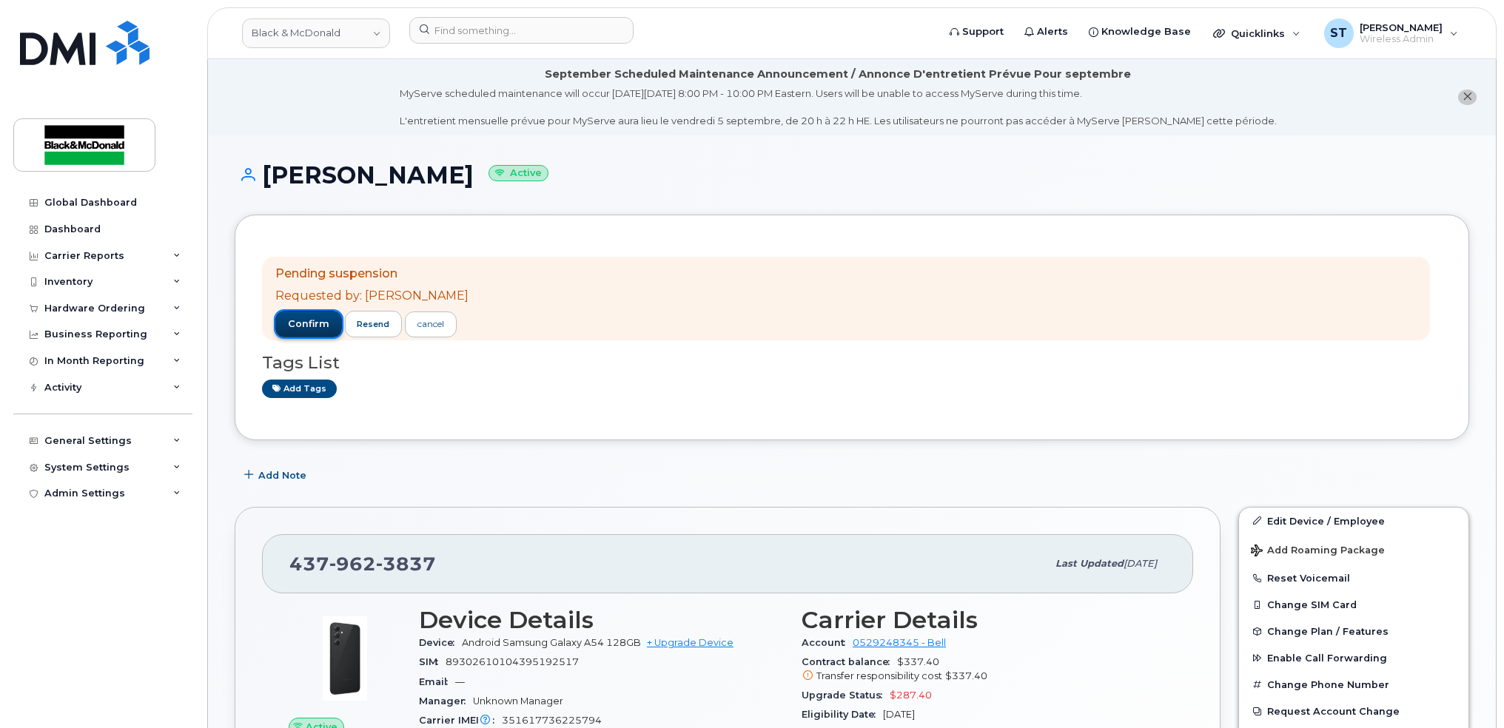
click at [301, 328] on span "confirm" at bounding box center [308, 324] width 41 height 13
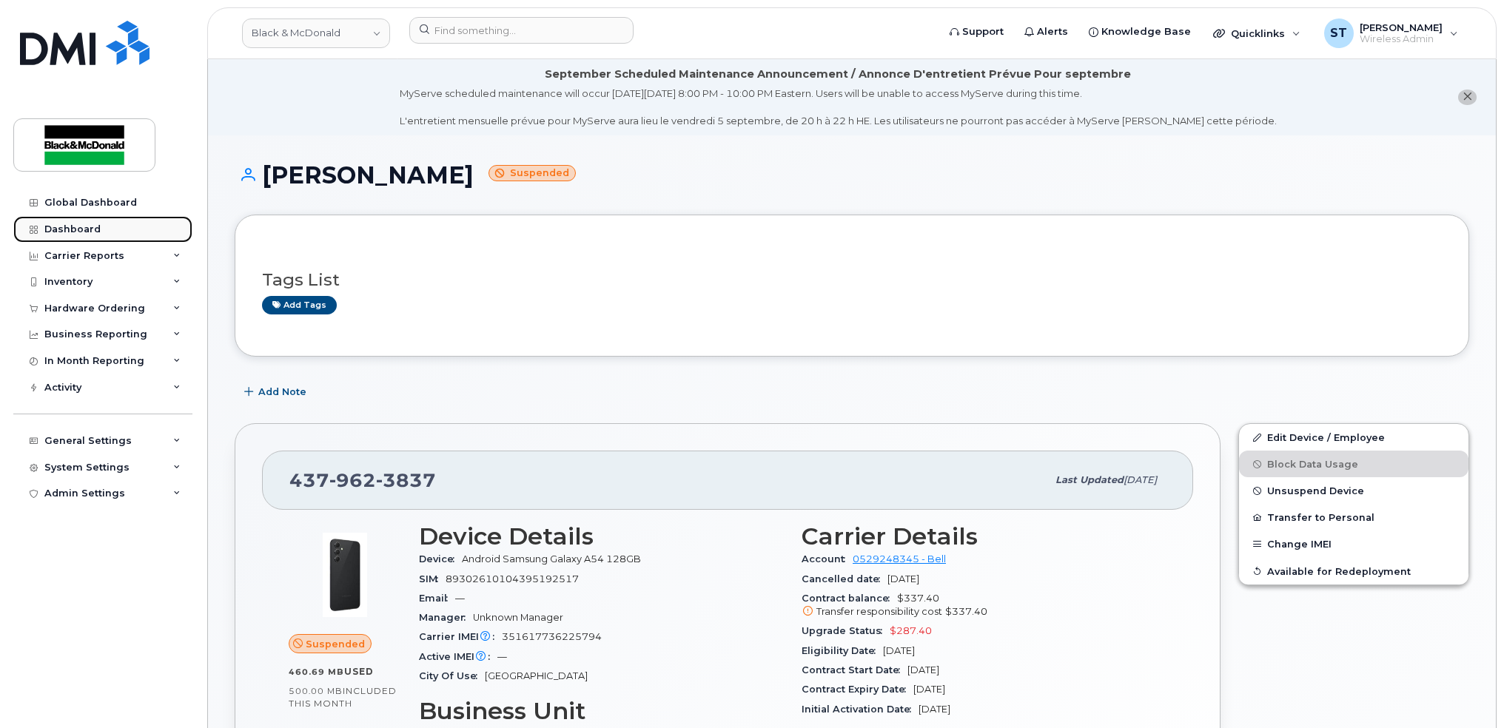
click at [89, 231] on div "Dashboard" at bounding box center [72, 230] width 56 height 12
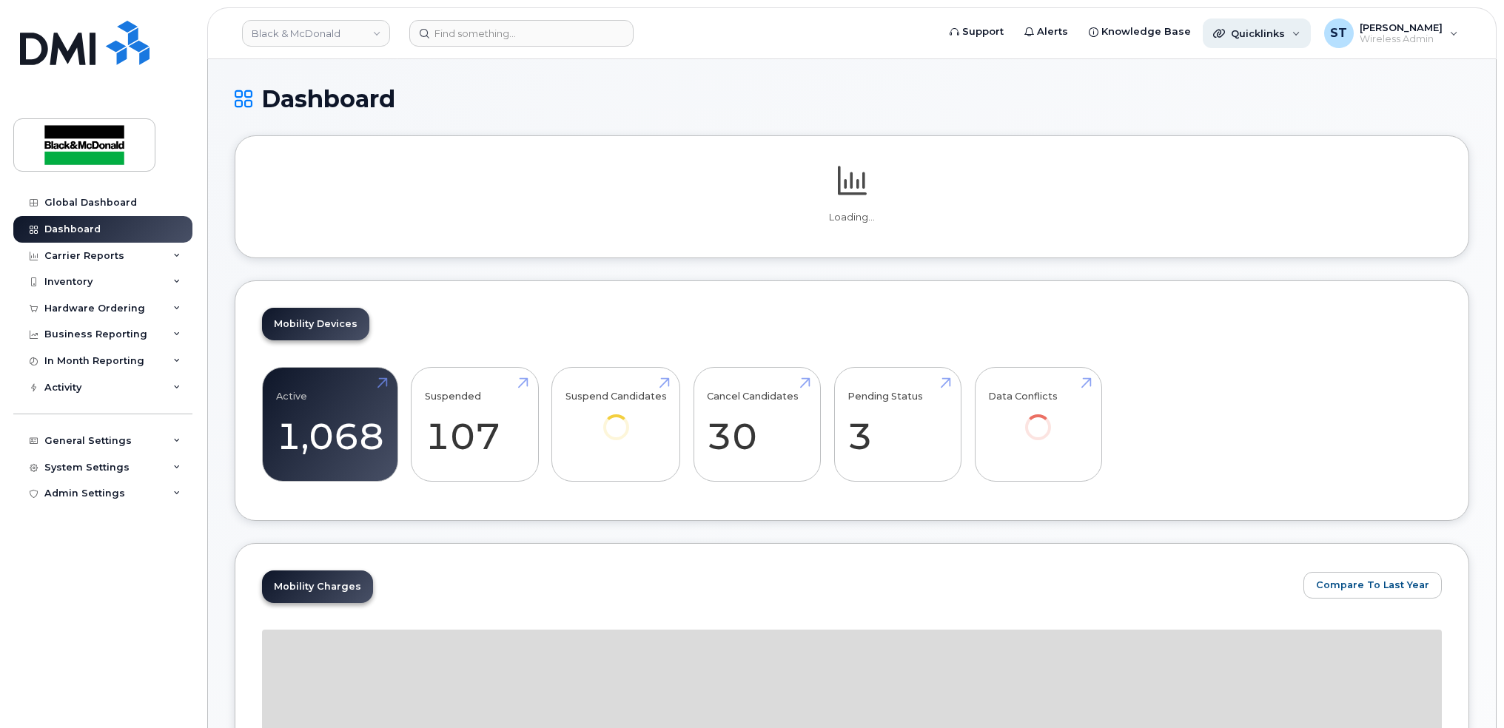
click at [1234, 28] on div "Quicklinks" at bounding box center [1255, 33] width 60 height 12
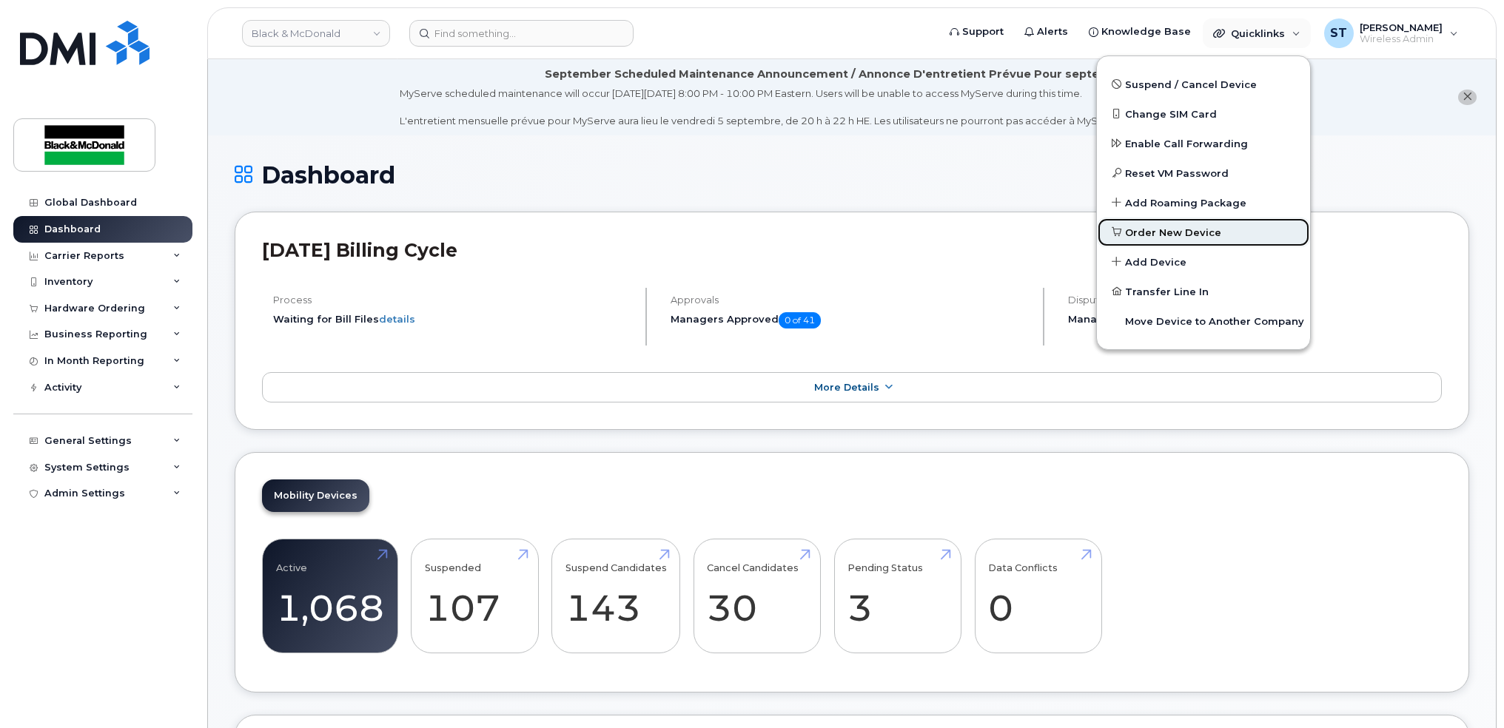
drag, startPoint x: 1208, startPoint y: 227, endPoint x: 1202, endPoint y: 233, distance: 8.9
click at [1207, 227] on span "Order New Device" at bounding box center [1173, 233] width 96 height 15
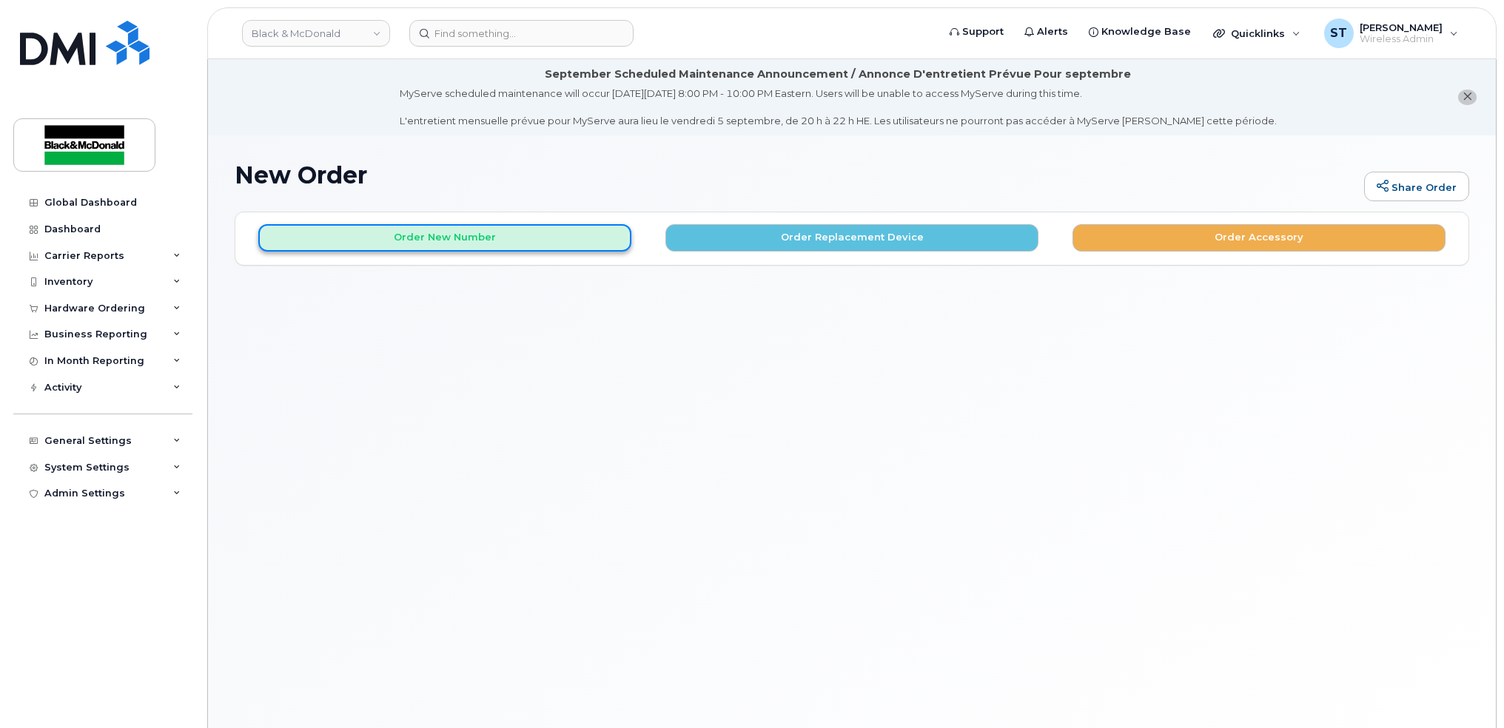
click at [505, 246] on button "Order New Number" at bounding box center [444, 237] width 373 height 27
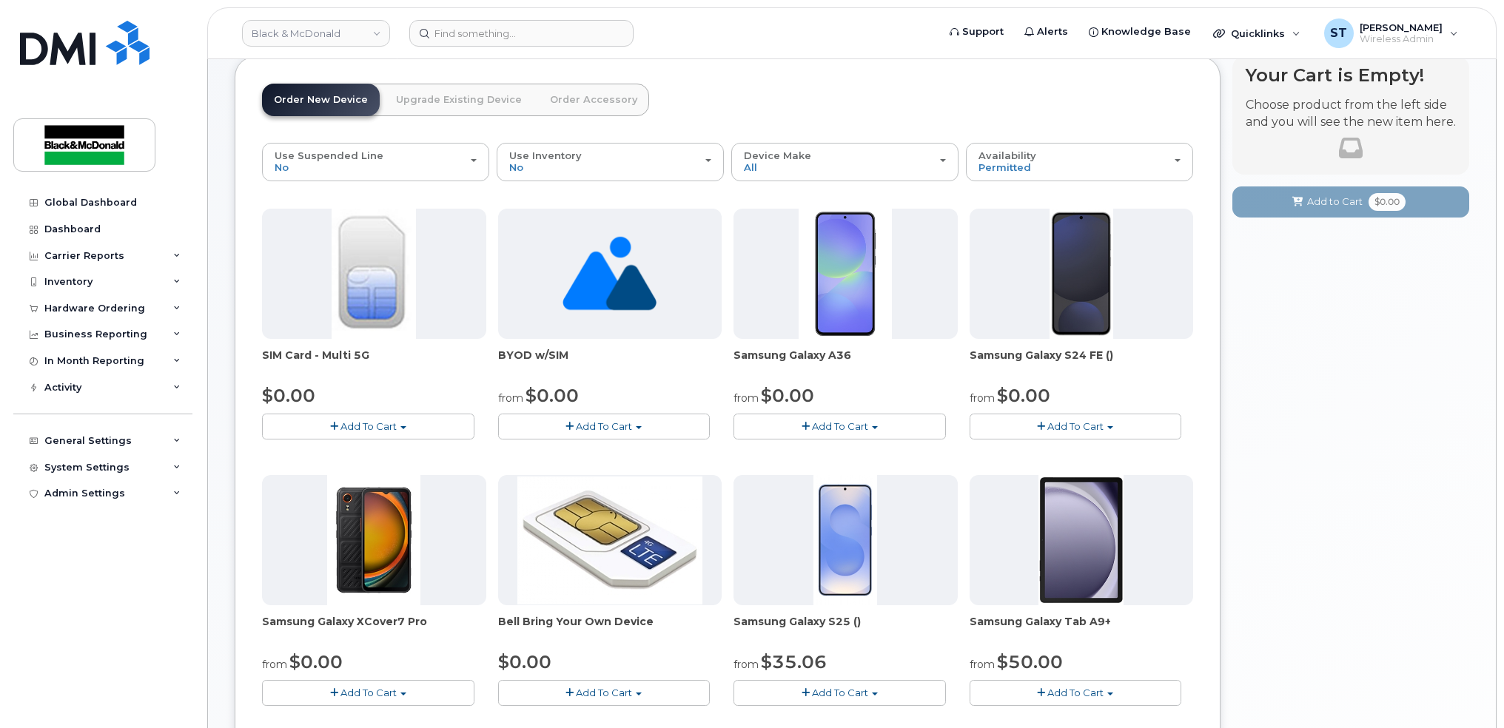
scroll to position [395, 0]
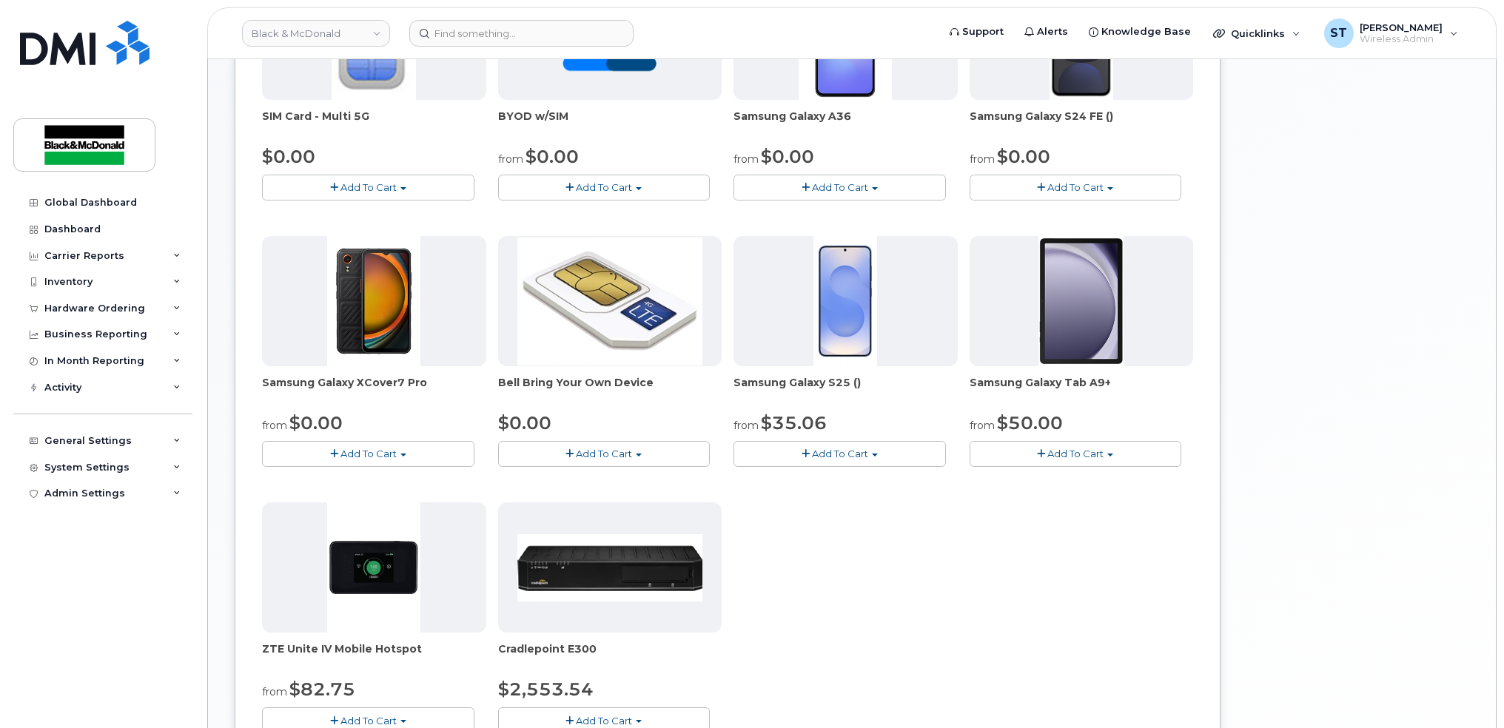
click at [1096, 453] on span "Add To Cart" at bounding box center [1075, 454] width 56 height 12
click at [1367, 209] on div "Your Cart is Empty! Choose product from the left side and you will see the new …" at bounding box center [1350, 336] width 237 height 1038
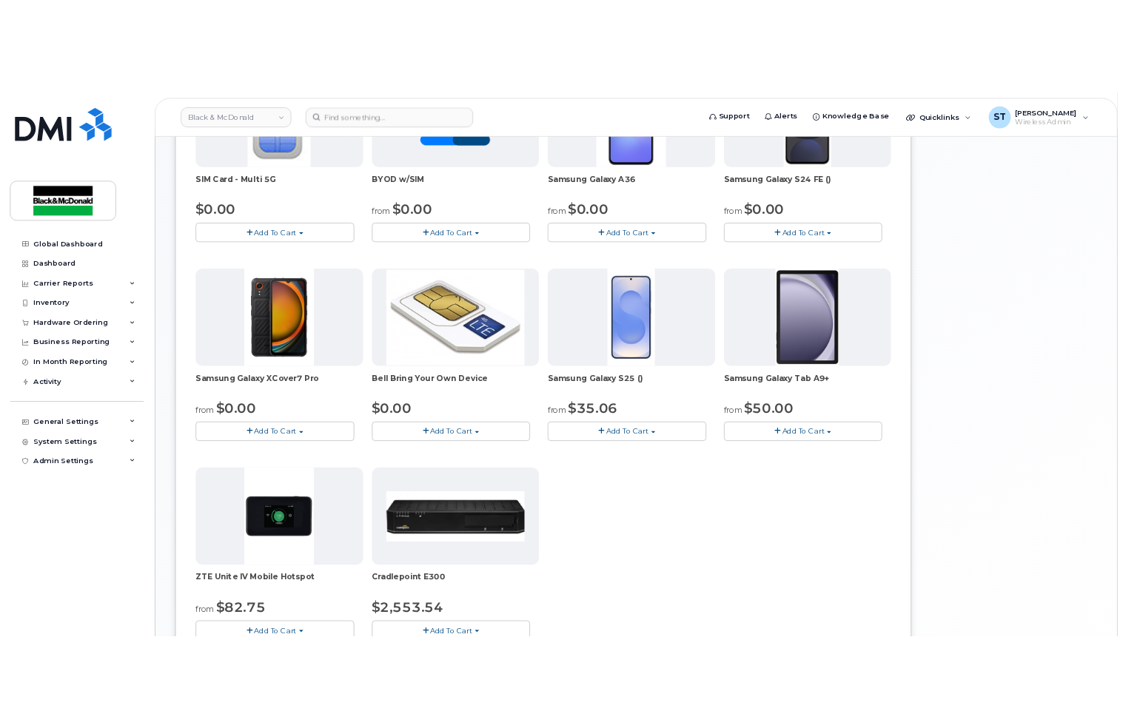
scroll to position [408, 0]
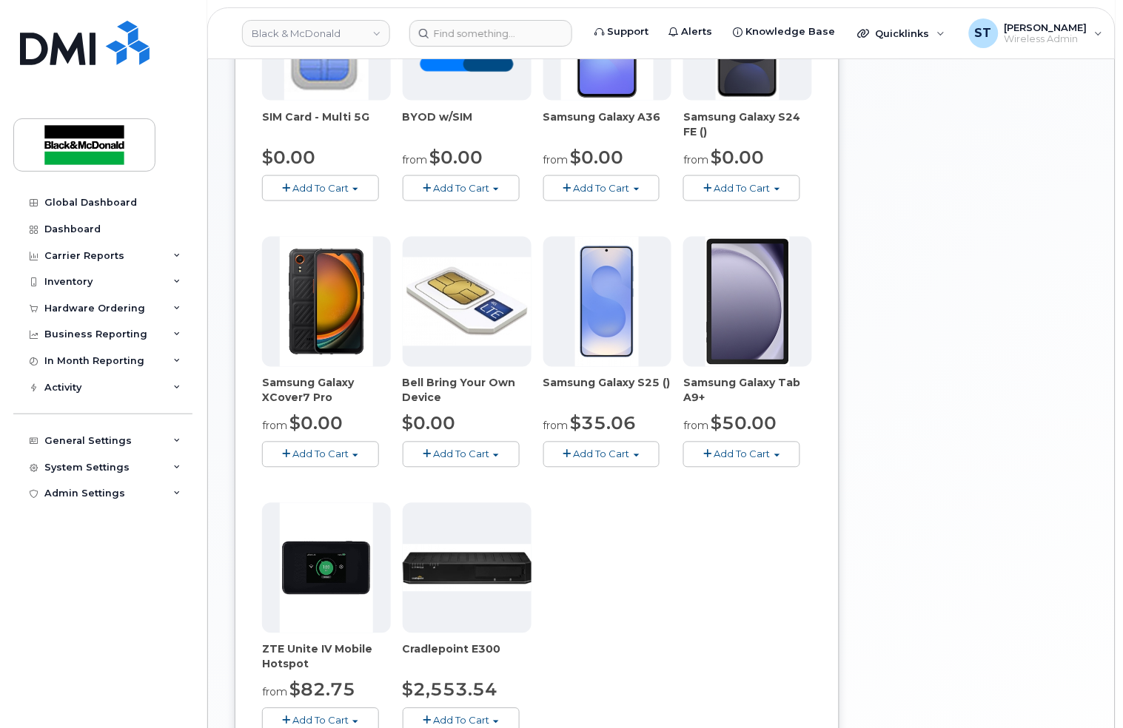
click at [1029, 572] on div "Your Cart is Empty! Choose product from the left side and you will see the new …" at bounding box center [969, 336] width 237 height 1038
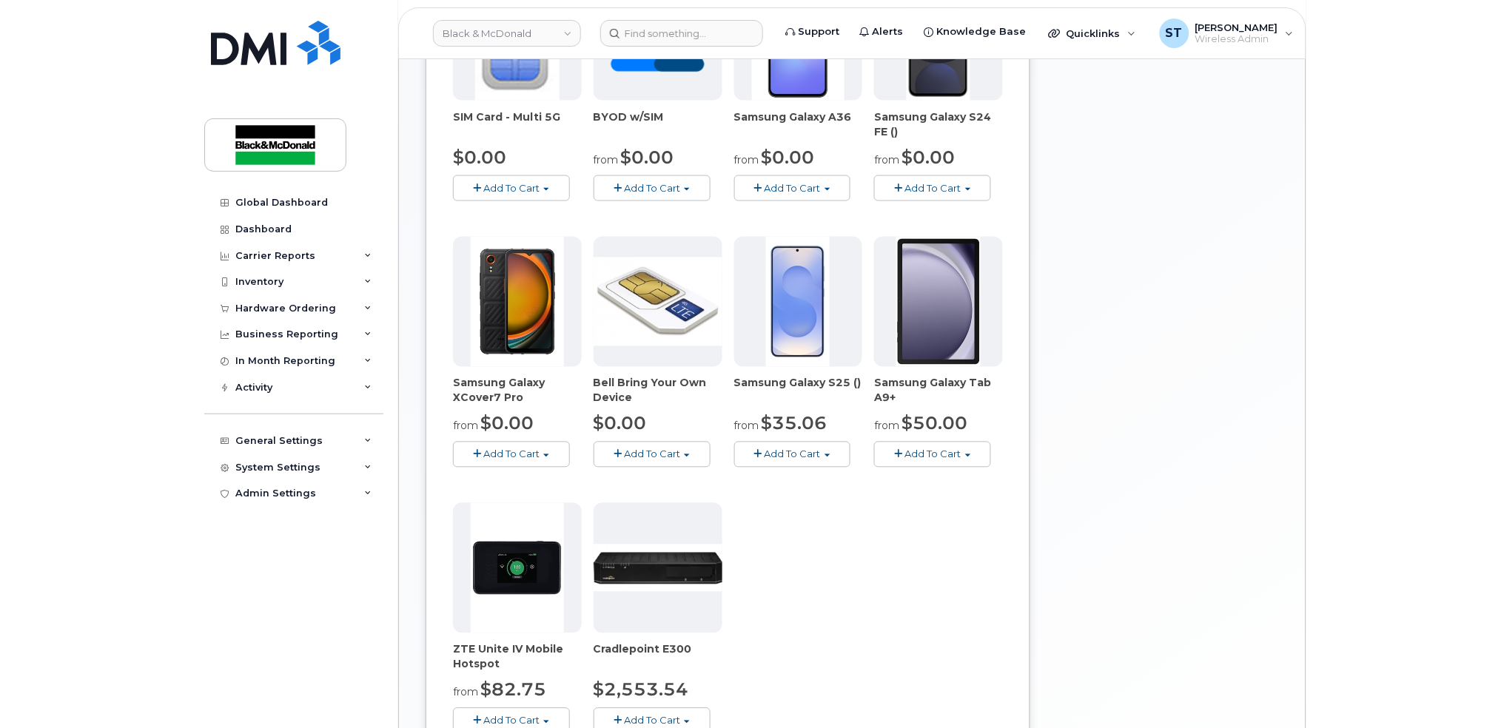
scroll to position [409, 0]
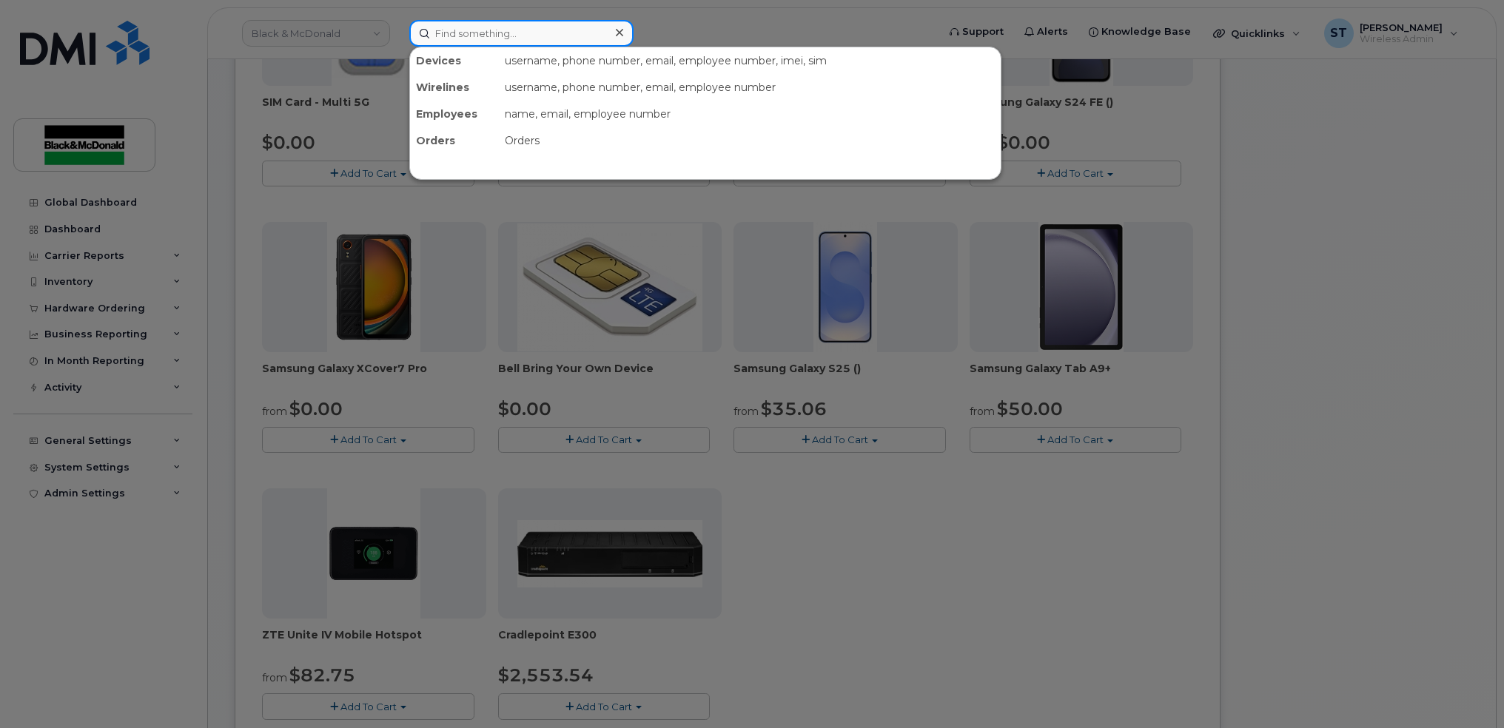
click at [444, 31] on input at bounding box center [521, 33] width 224 height 27
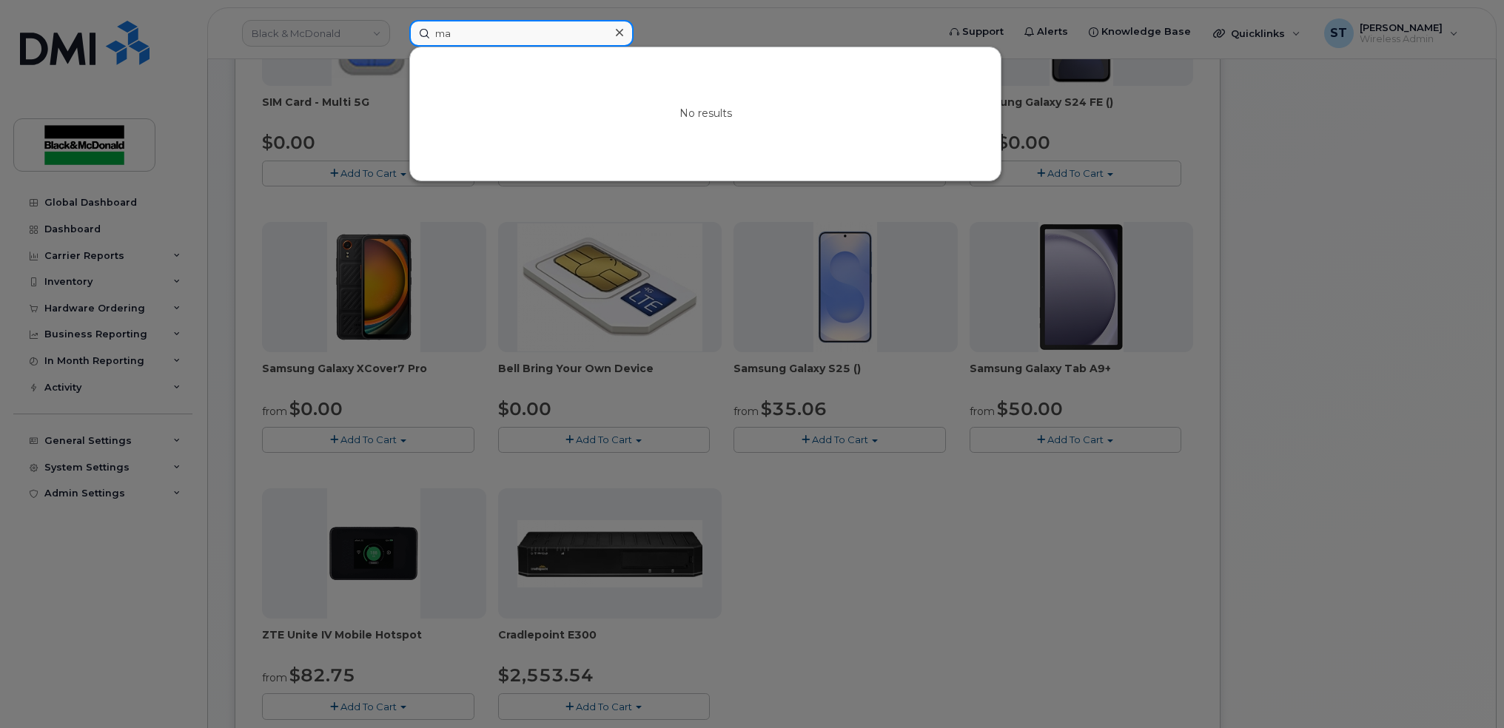
type input "m"
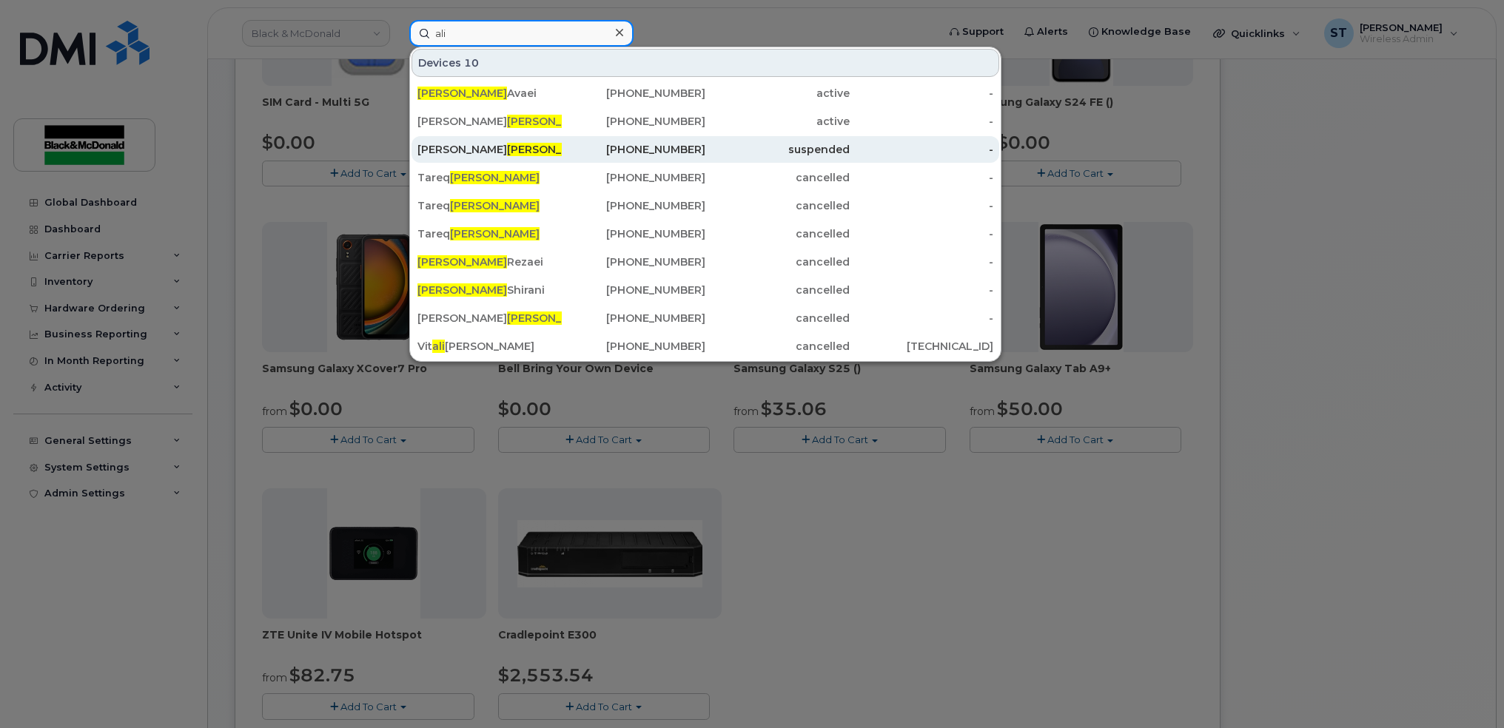
type input "ali"
click at [487, 153] on div "Mahnaaz Ali" at bounding box center [489, 149] width 144 height 15
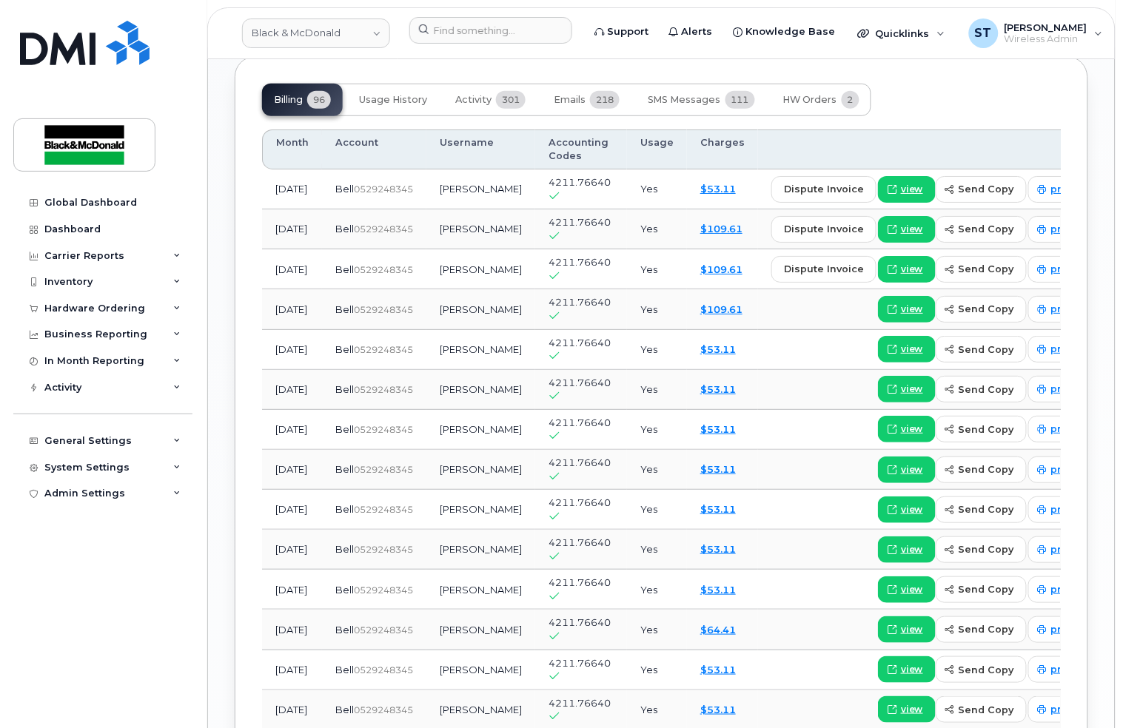
scroll to position [1226, 0]
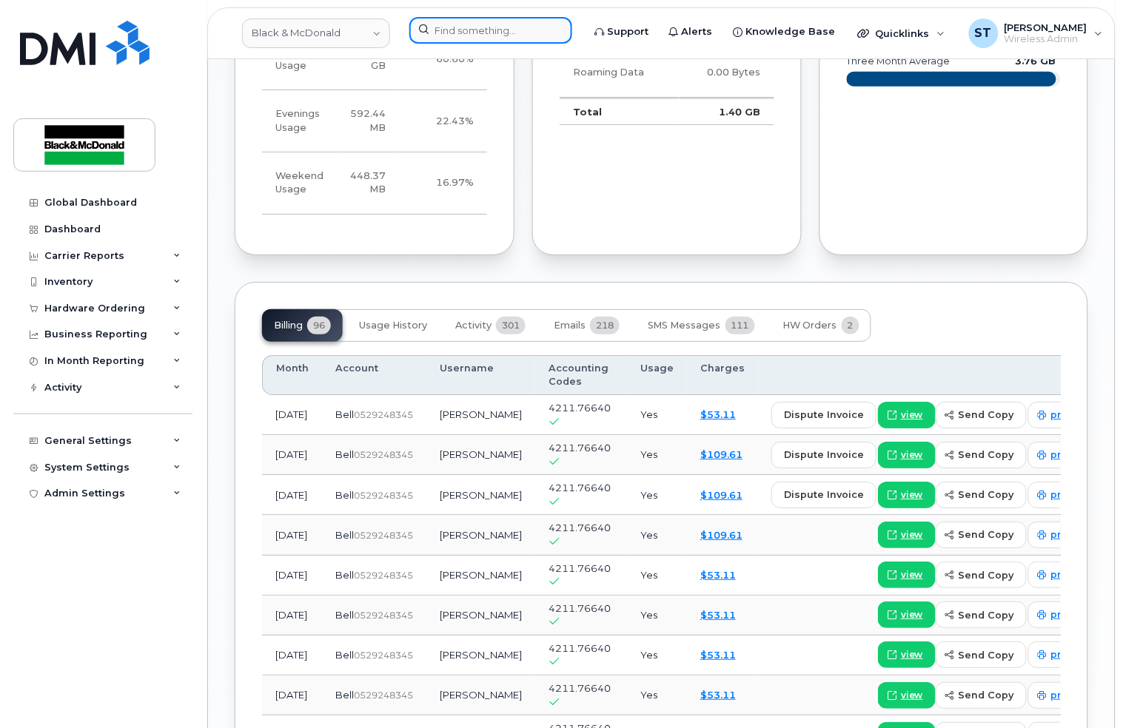
click at [482, 17] on input at bounding box center [490, 30] width 163 height 27
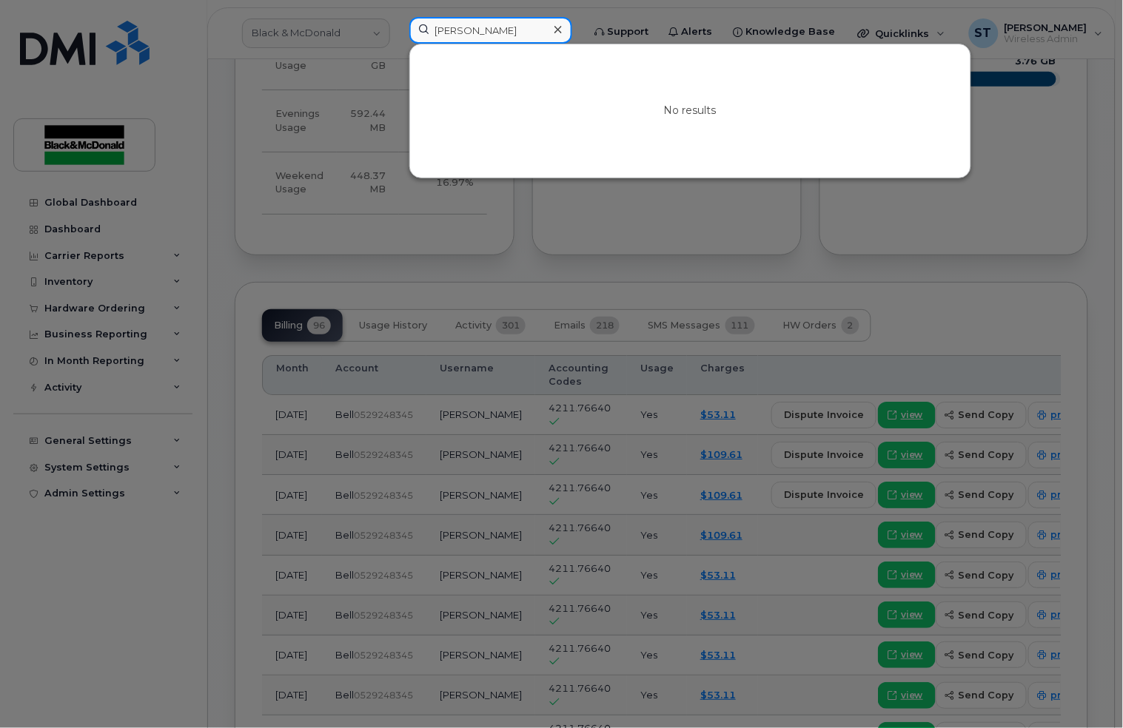
type input "[PERSON_NAME]"
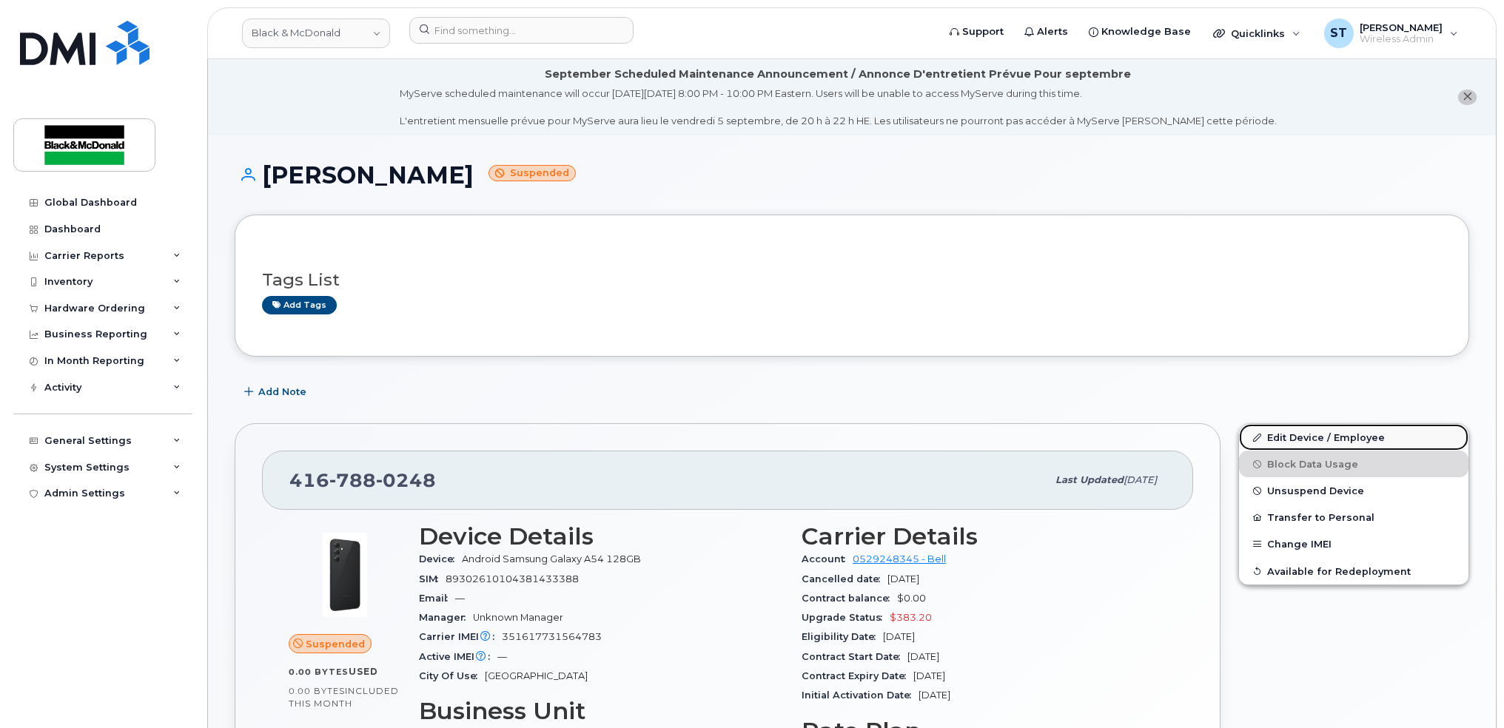
click at [1283, 437] on link "Edit Device / Employee" at bounding box center [1353, 437] width 229 height 27
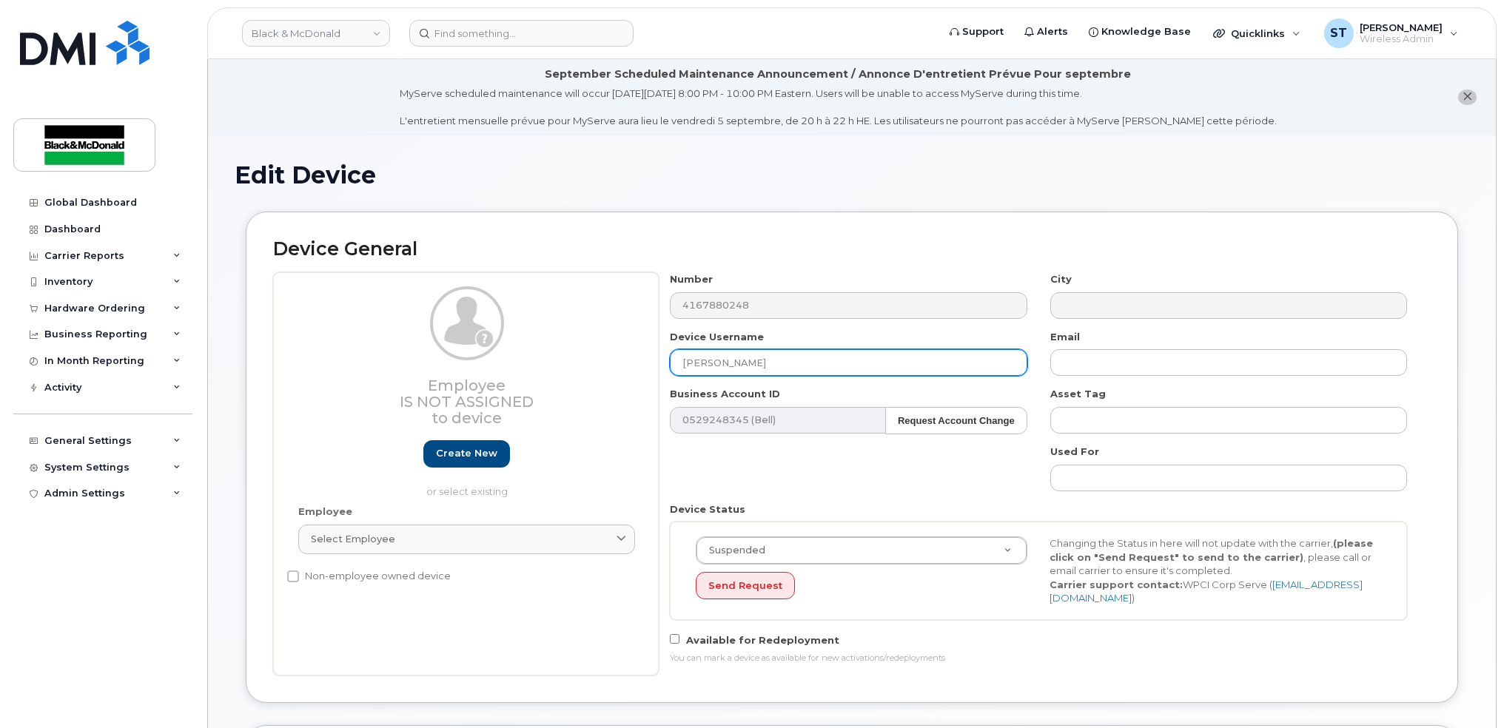
click at [790, 362] on input "[PERSON_NAME]" at bounding box center [848, 362] width 357 height 27
drag, startPoint x: 790, startPoint y: 362, endPoint x: 517, endPoint y: 379, distance: 273.7
click at [517, 378] on div "Employee Is not assigned to device Create new or select existing Employee Selec…" at bounding box center [852, 473] width 1158 height 403
paste input "[PERSON_NAME]"
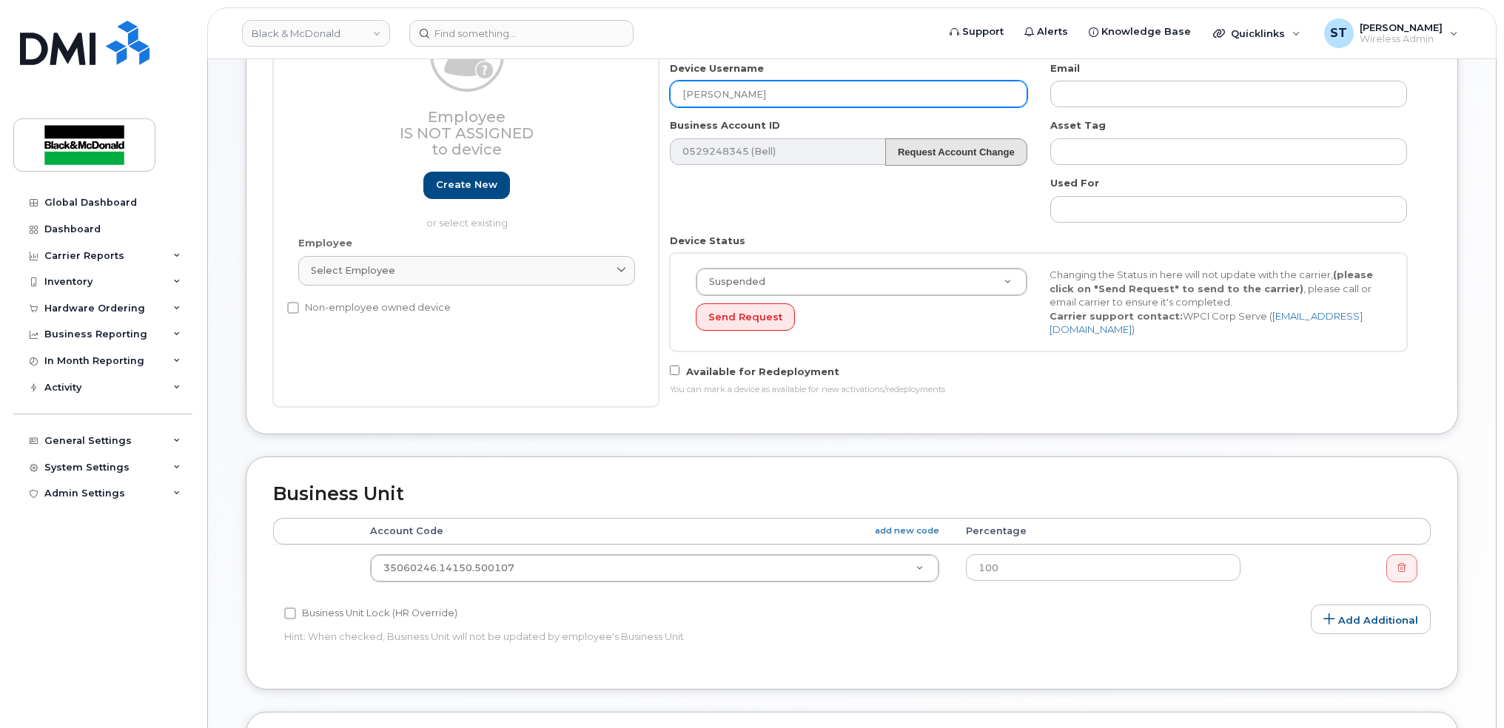
scroll to position [296, 0]
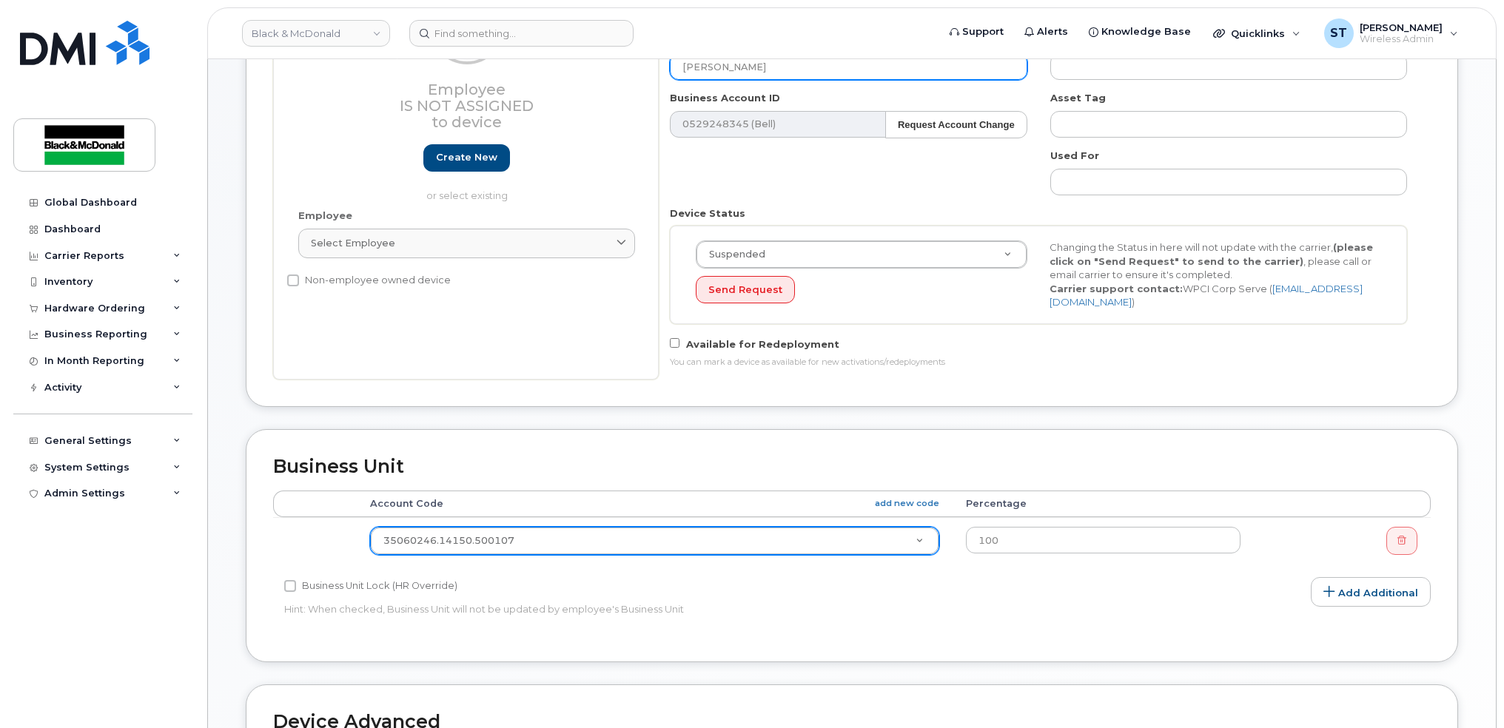
type input "[PERSON_NAME]"
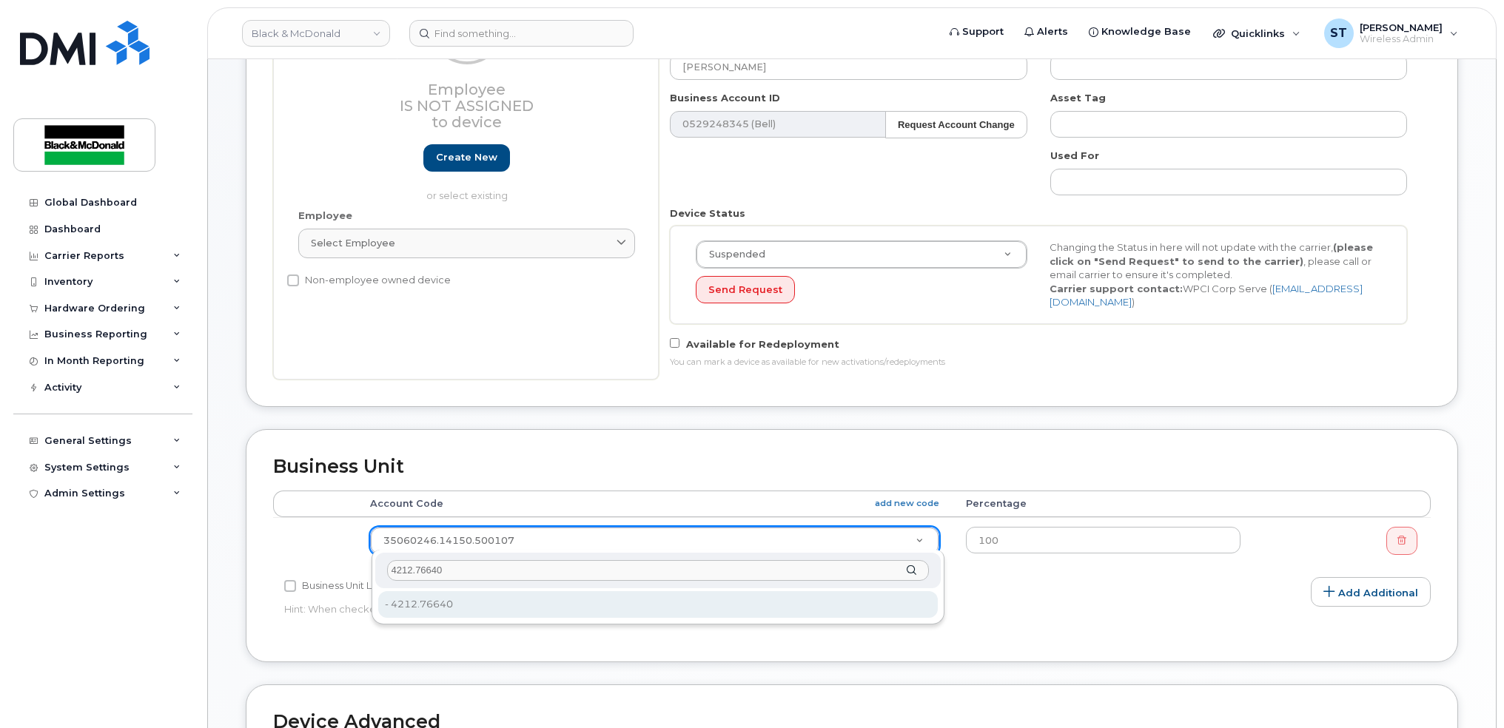
type input "4212.76640"
type input "651850"
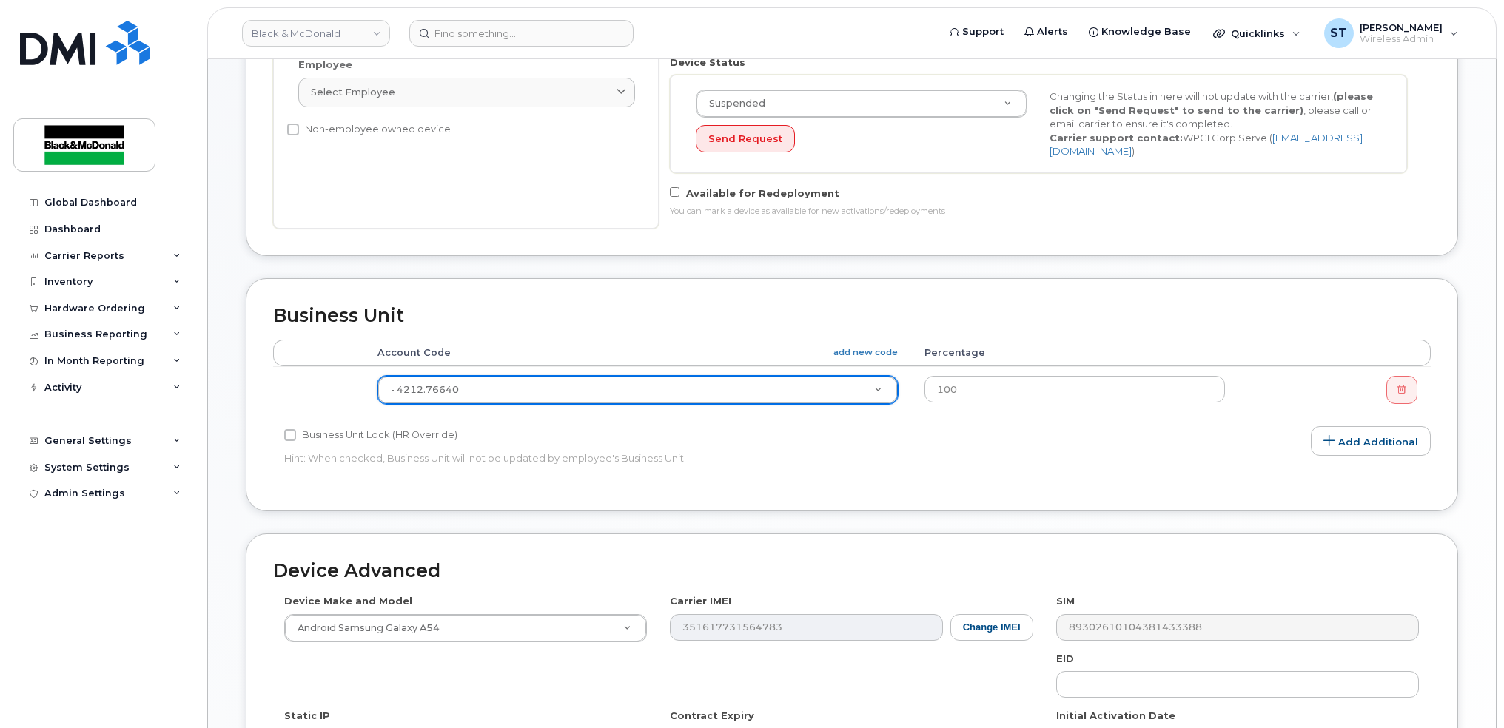
scroll to position [689, 0]
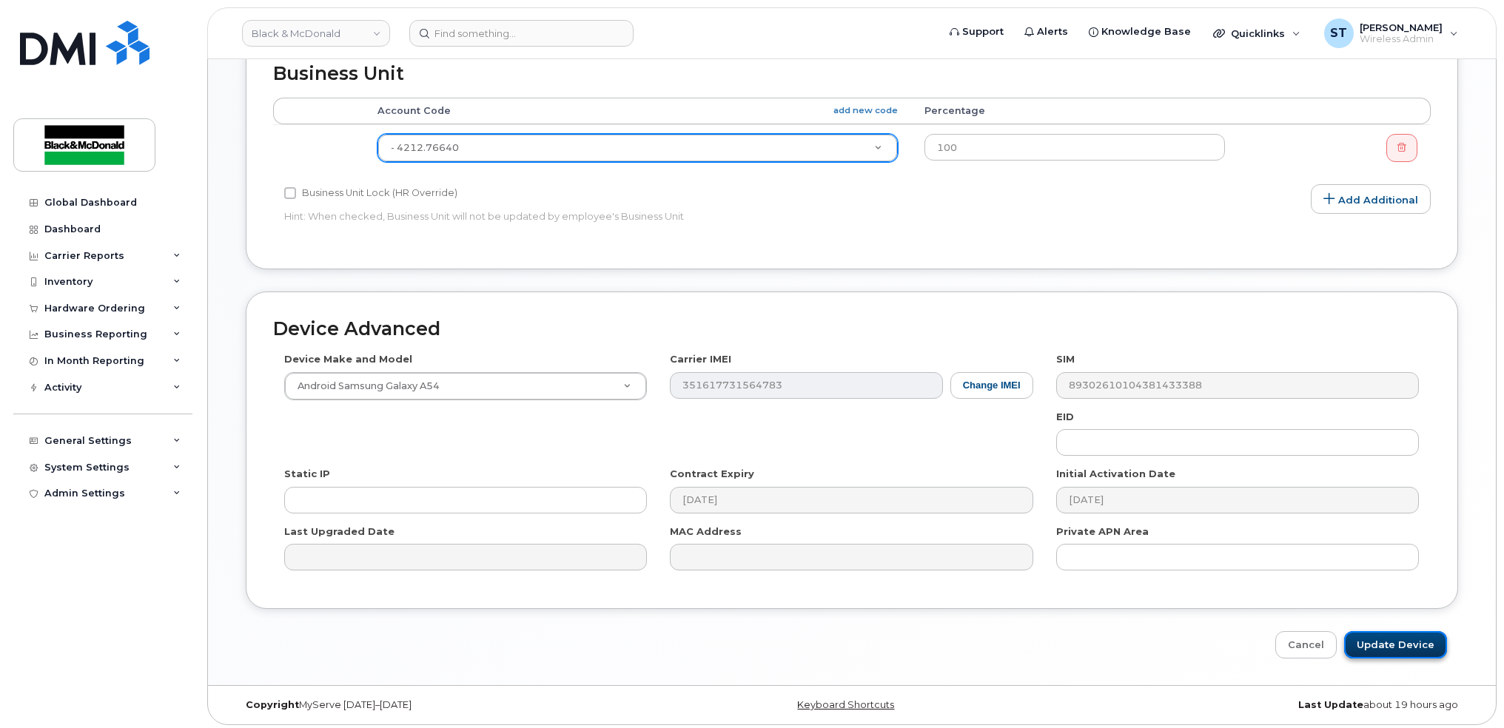
click at [1386, 638] on input "Update Device" at bounding box center [1395, 644] width 103 height 27
type input "Saving..."
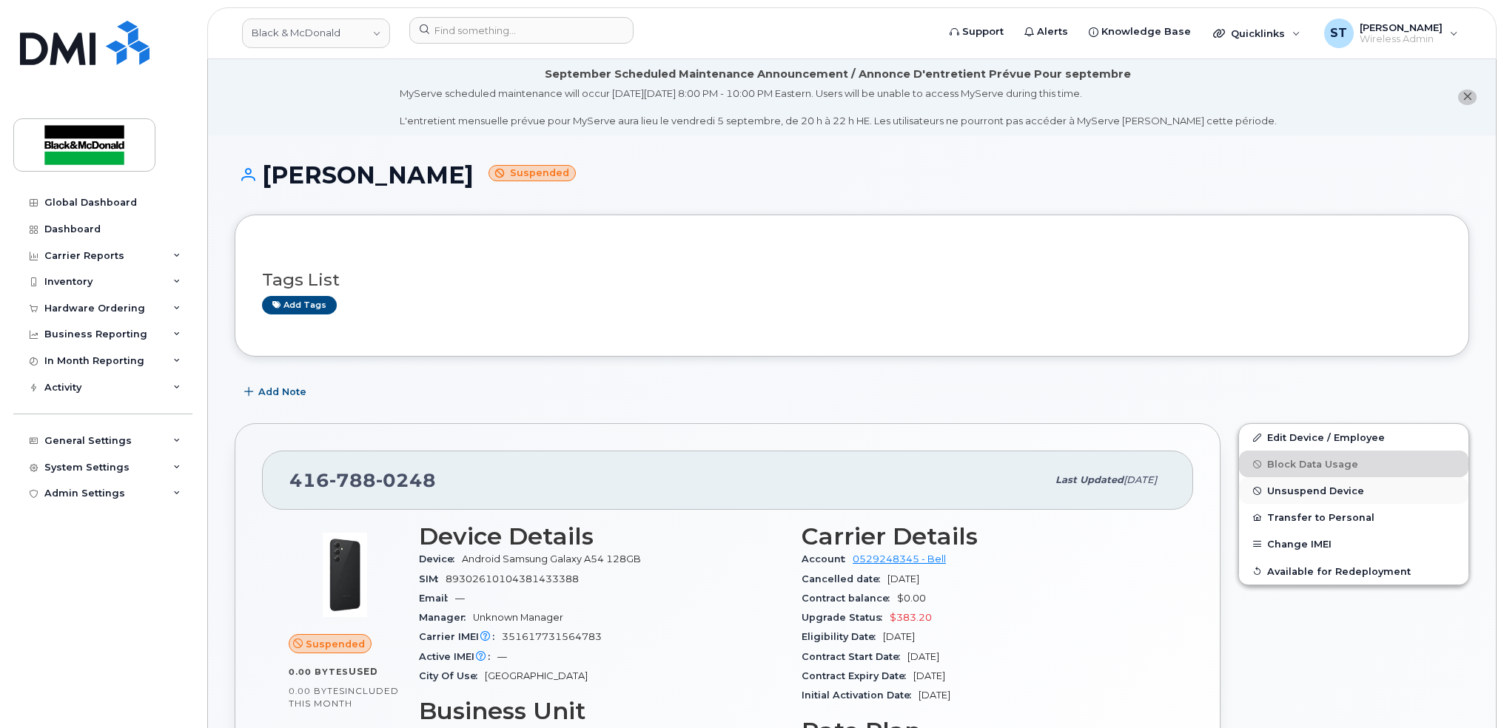
click at [1304, 492] on span "Unsuspend Device" at bounding box center [1315, 491] width 97 height 11
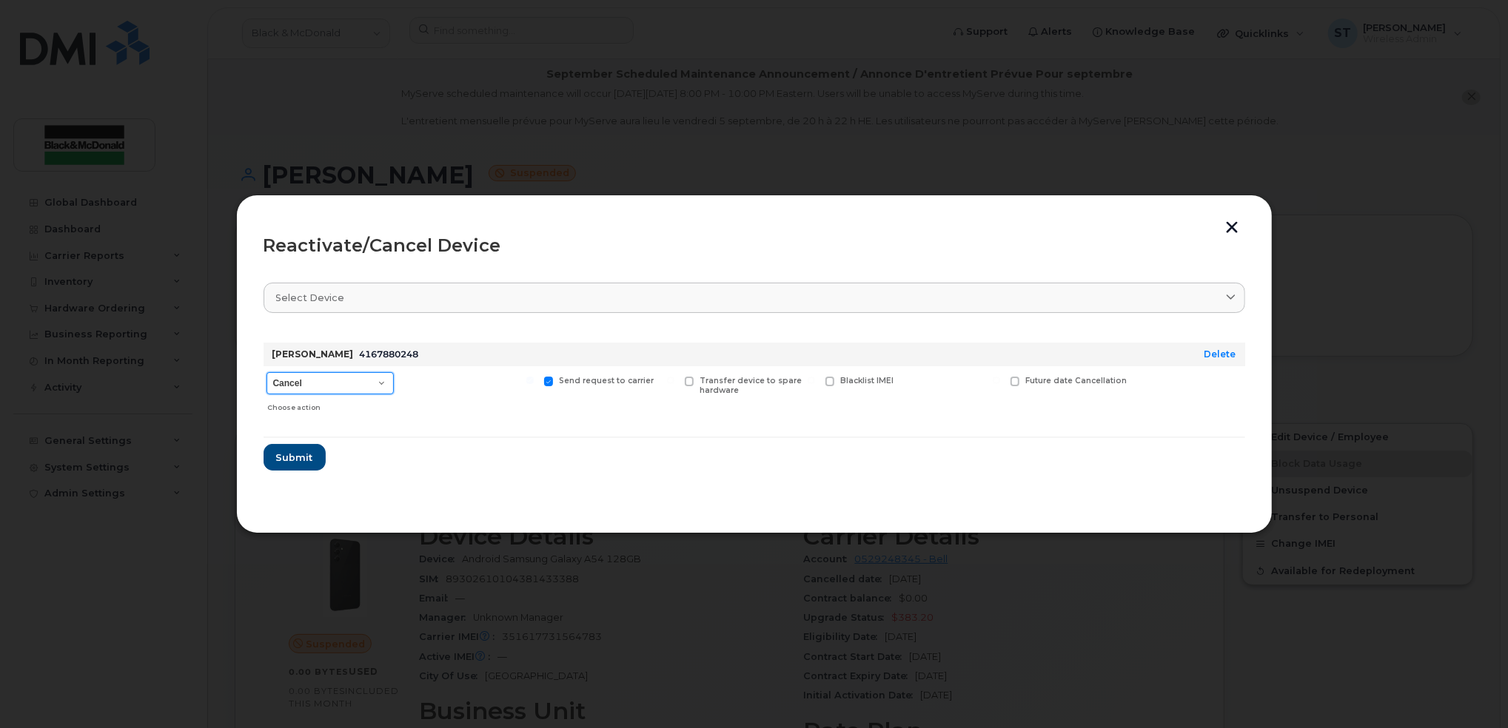
click at [294, 391] on select "Cancel Suspend - Extend Suspension Reactivate" at bounding box center [329, 383] width 127 height 22
select select "[object Object]"
click at [266, 372] on select "Cancel Suspend - Extend Suspension Reactivate" at bounding box center [329, 383] width 127 height 22
click at [285, 454] on span "Submit" at bounding box center [293, 458] width 37 height 14
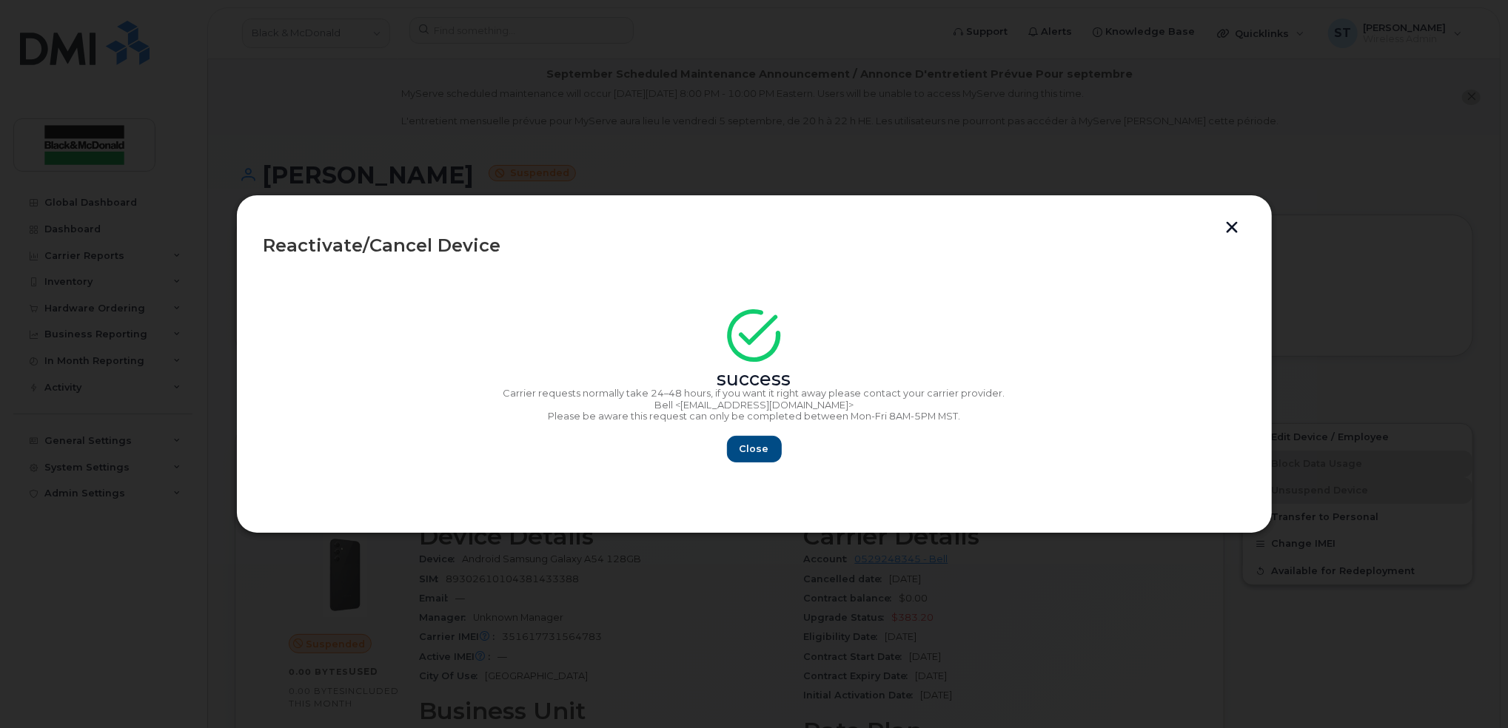
click at [1227, 227] on button "button" at bounding box center [1232, 229] width 22 height 16
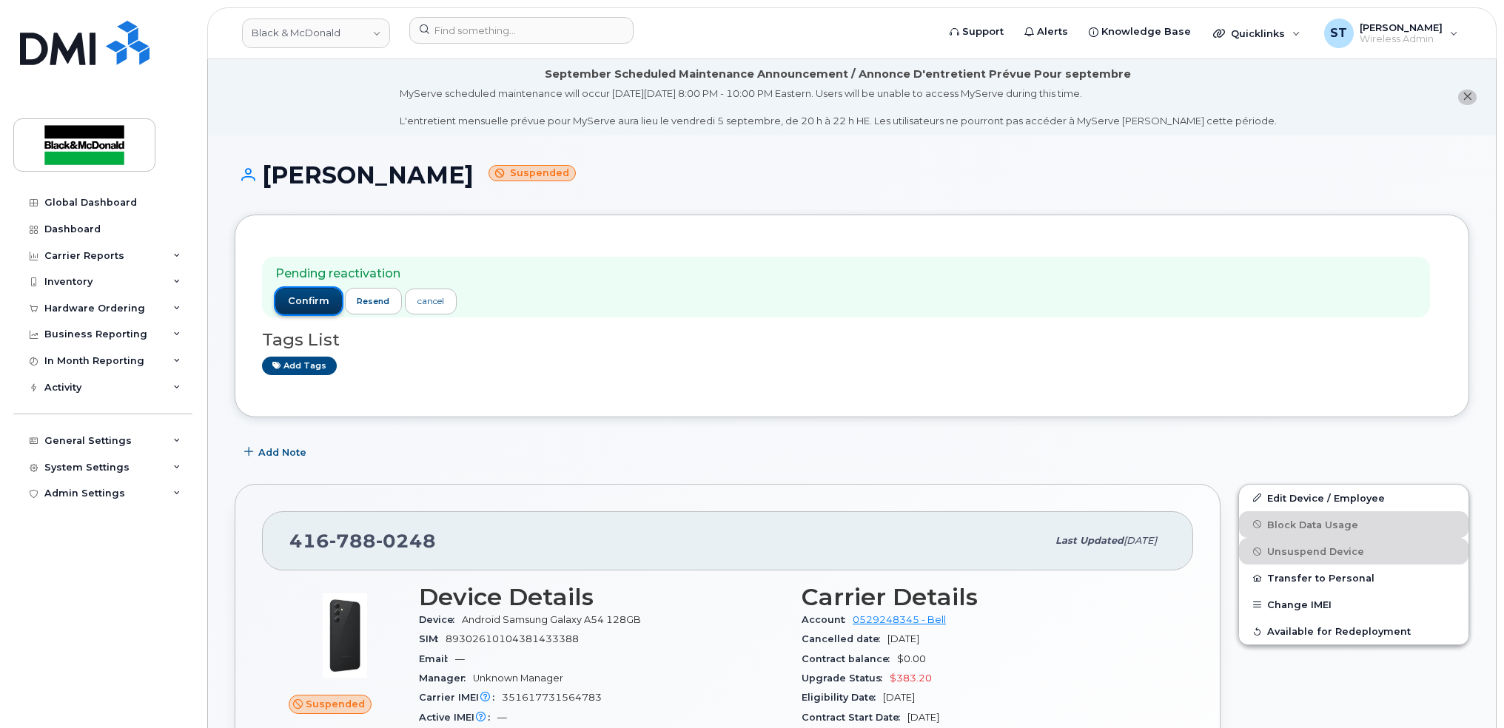
click at [308, 308] on button "confirm" at bounding box center [308, 301] width 67 height 27
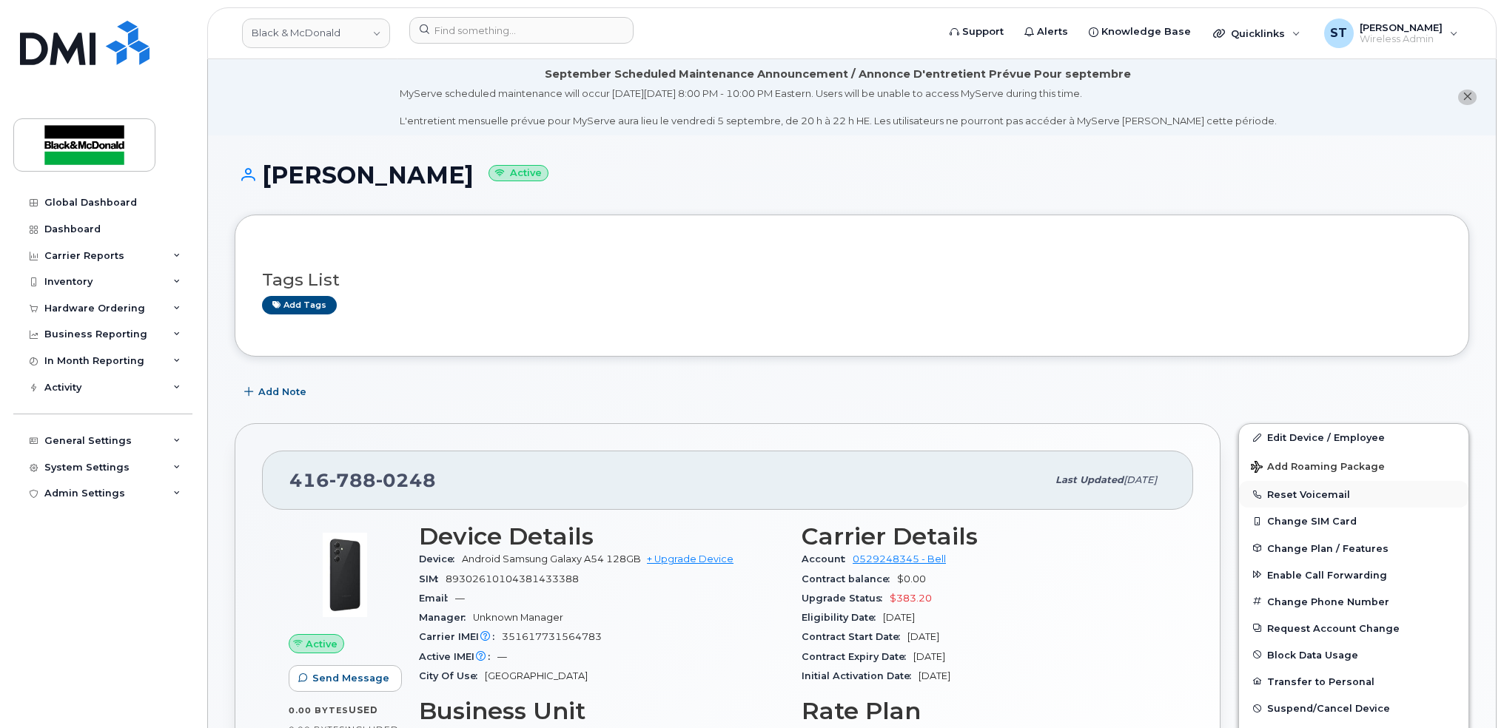
click at [1300, 494] on button "Reset Voicemail" at bounding box center [1353, 494] width 229 height 27
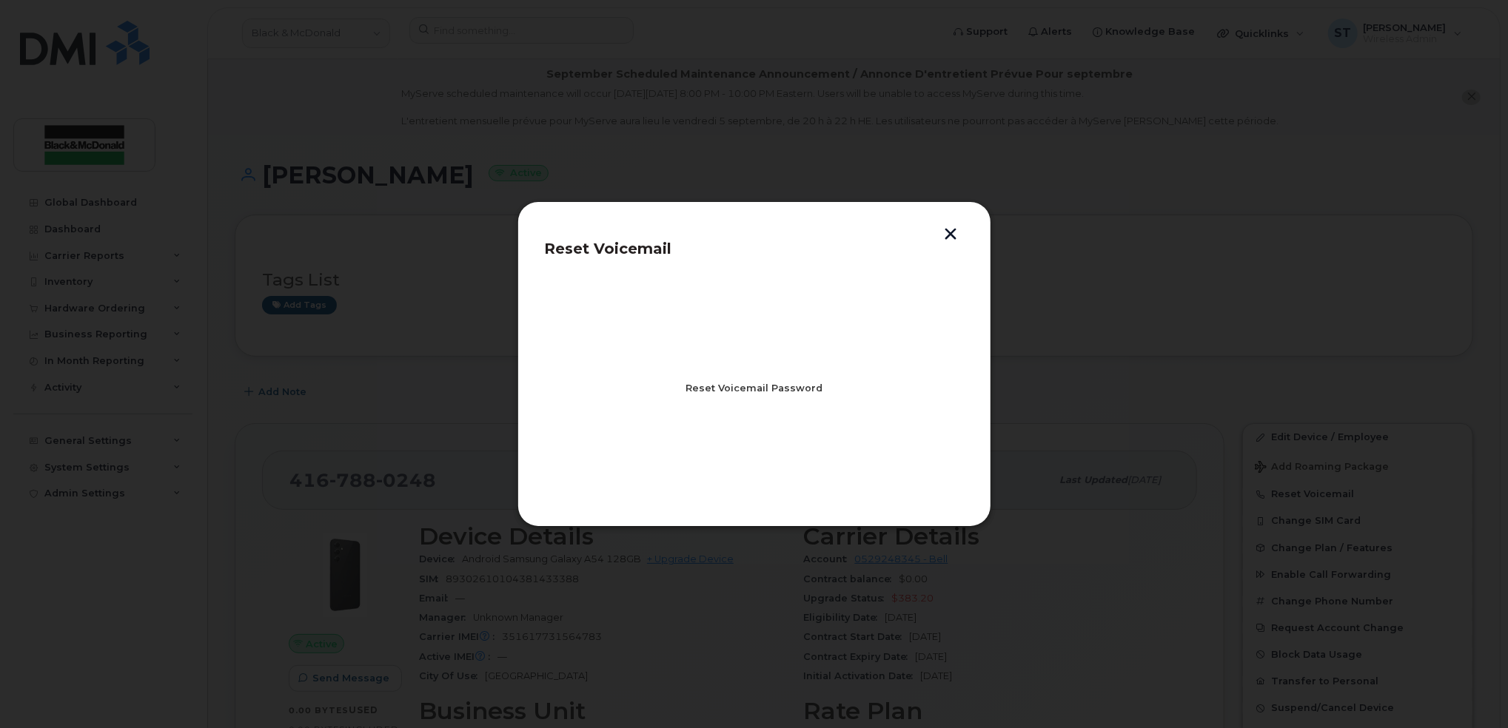
click at [720, 389] on span "Reset Voicemail Password" at bounding box center [753, 388] width 137 height 14
drag, startPoint x: 756, startPoint y: 457, endPoint x: 948, endPoint y: 492, distance: 195.6
click at [756, 457] on span "Close" at bounding box center [754, 453] width 30 height 14
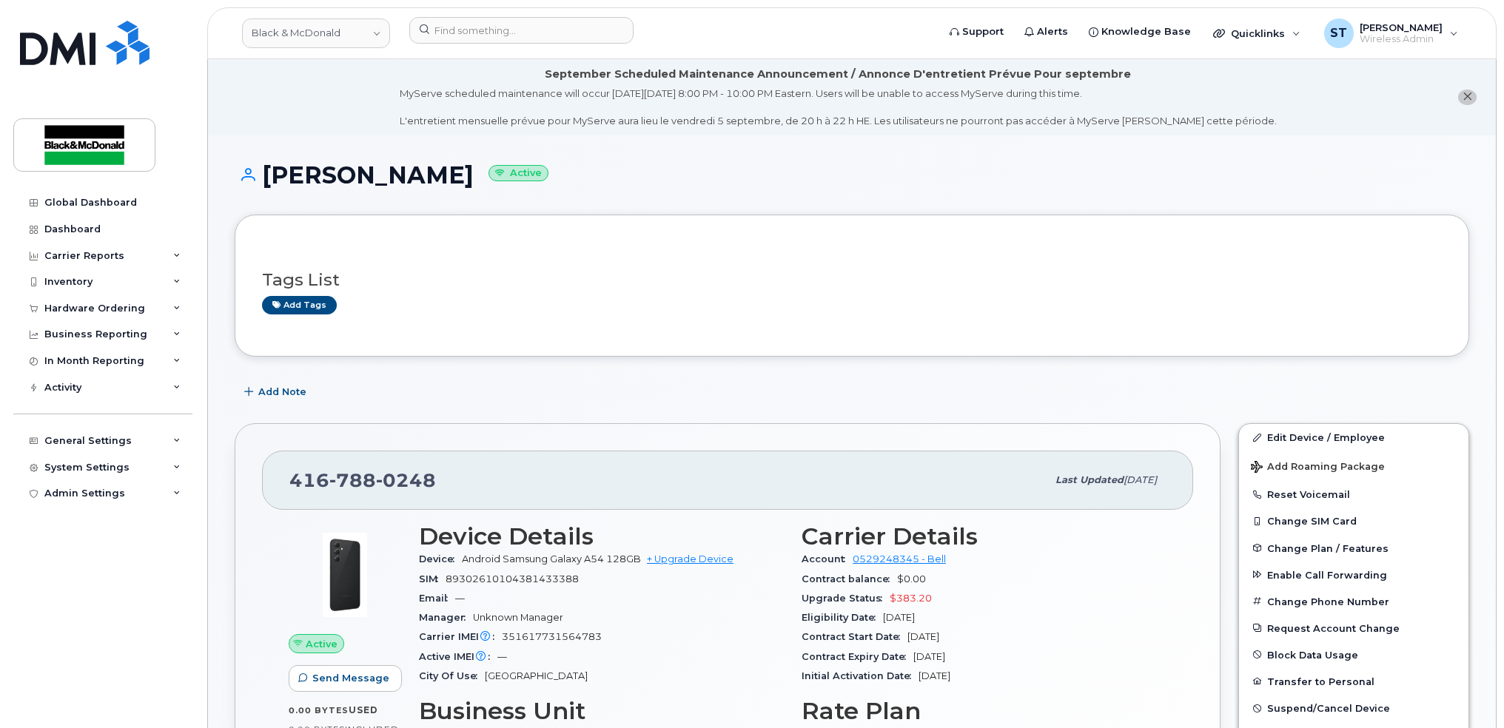
drag, startPoint x: 453, startPoint y: 184, endPoint x: 259, endPoint y: 188, distance: 194.0
click at [257, 188] on div "[PERSON_NAME] Active" at bounding box center [852, 188] width 1235 height 53
drag, startPoint x: 259, startPoint y: 188, endPoint x: 297, endPoint y: 175, distance: 40.0
copy h1 "[PERSON_NAME]"
drag, startPoint x: 442, startPoint y: 480, endPoint x: 291, endPoint y: 477, distance: 151.0
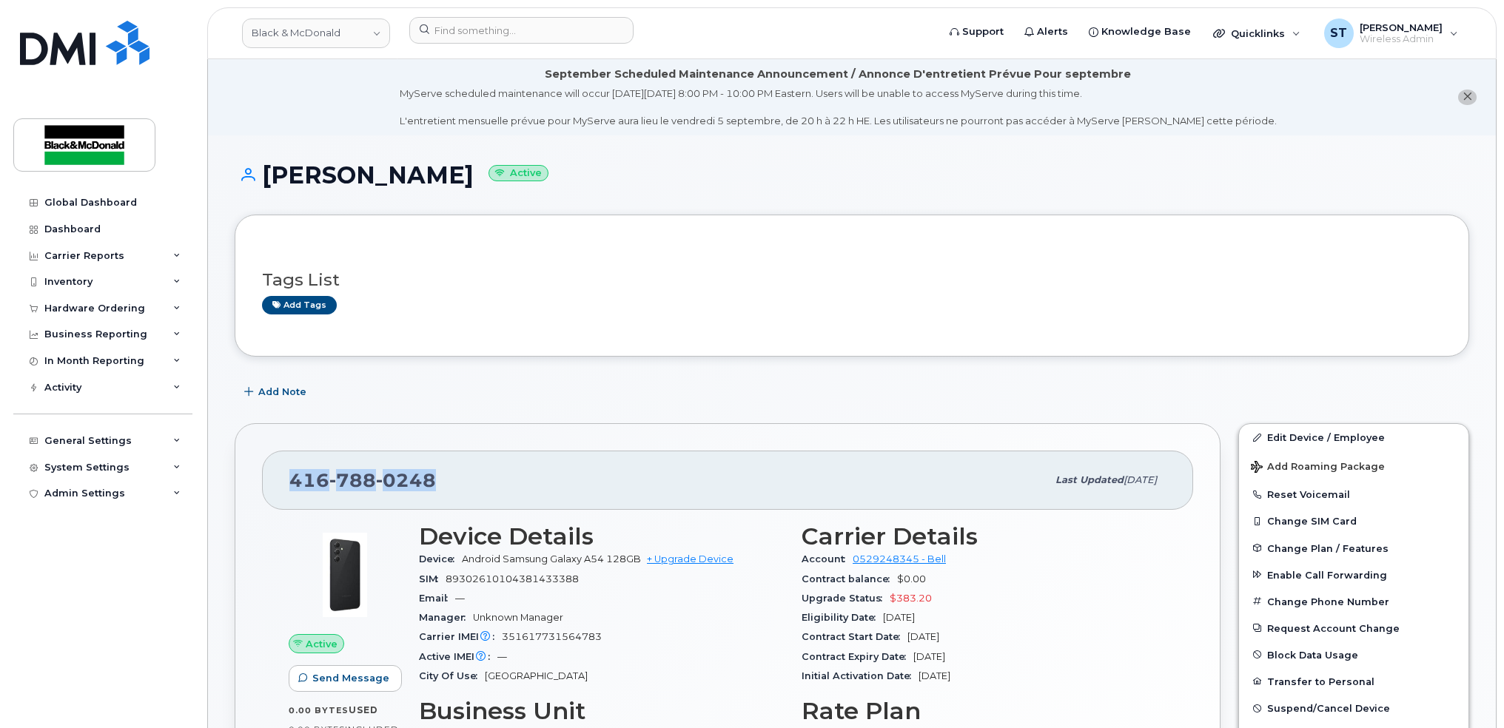
click at [291, 477] on div "[PHONE_NUMBER]" at bounding box center [667, 480] width 757 height 31
copy span "[PHONE_NUMBER]"
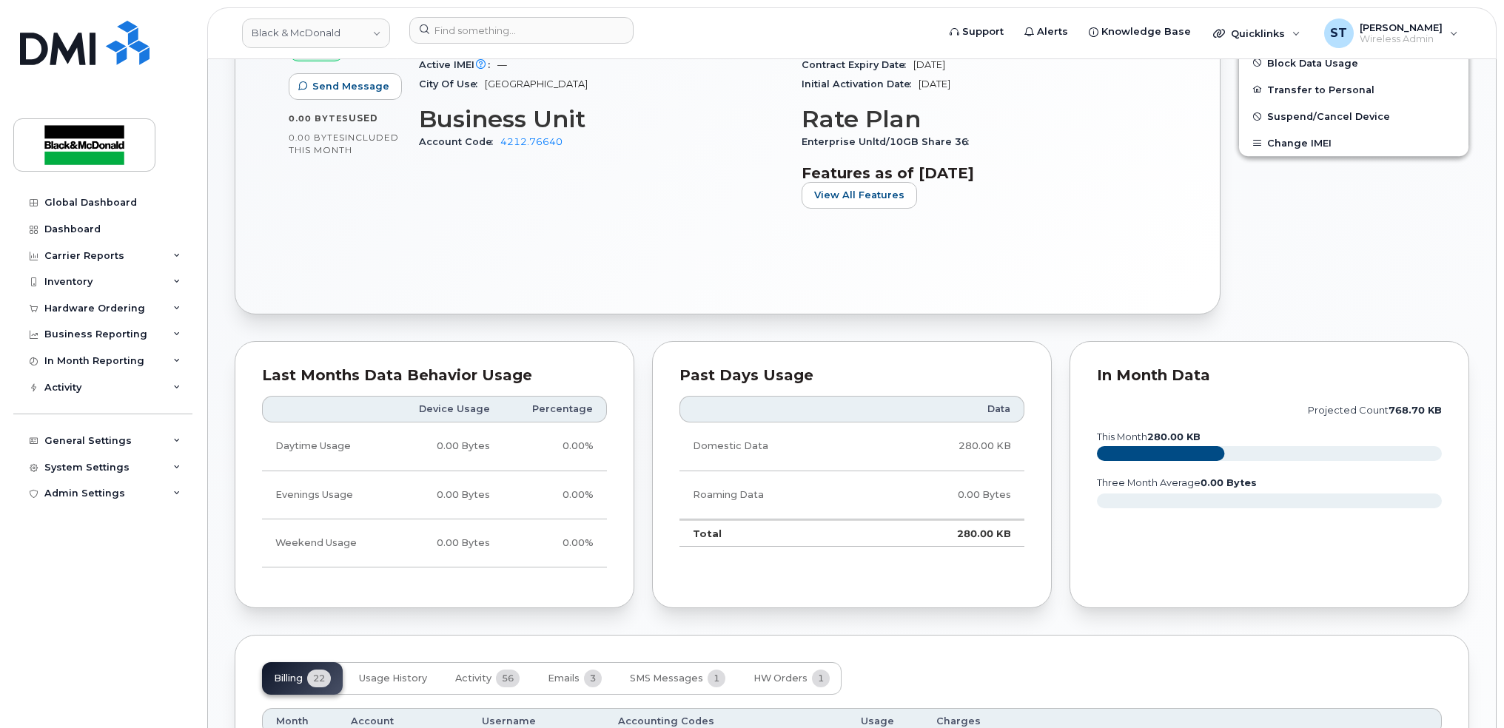
scroll to position [395, 0]
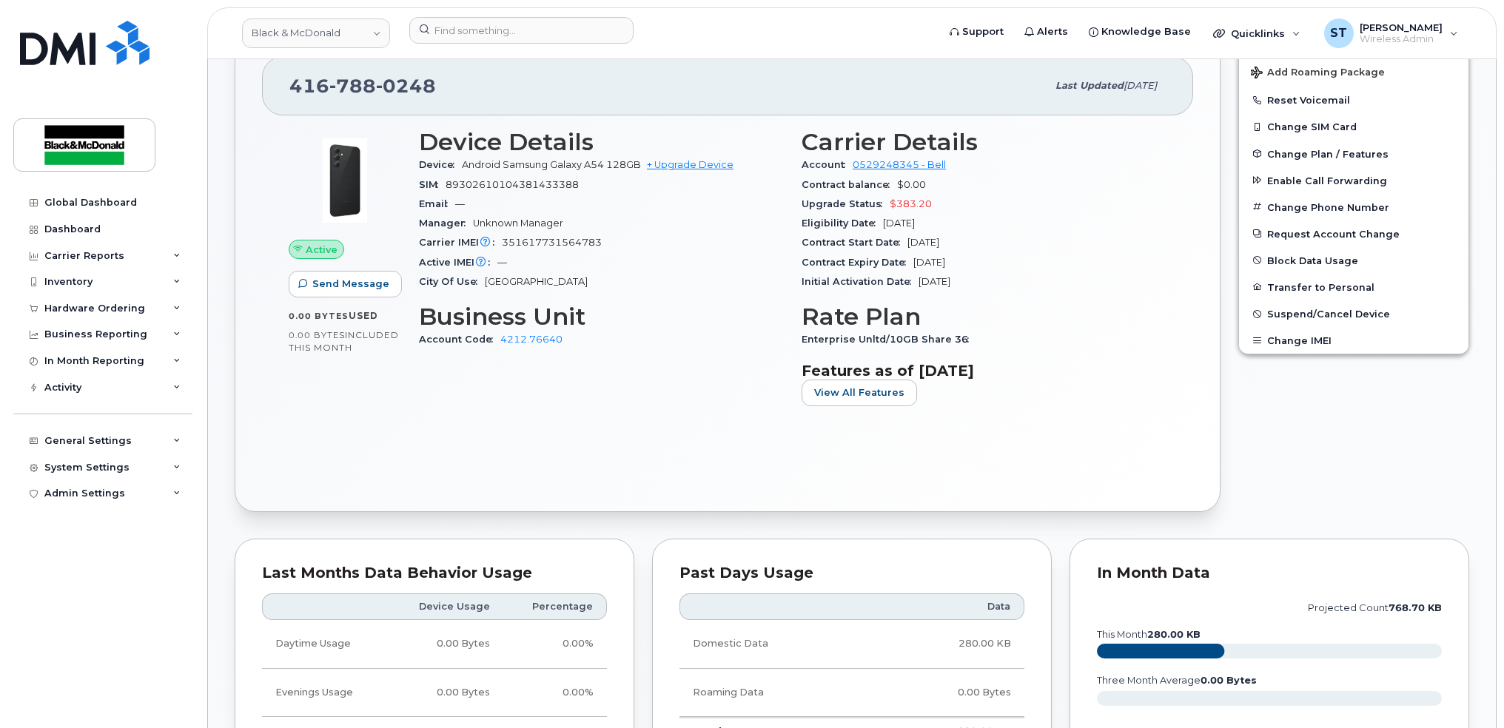
click at [824, 512] on div "[PHONE_NUMBER] Last updated [DATE] Active Send Message 0.00 Bytes  used 0.00 By…" at bounding box center [728, 270] width 1004 height 501
click at [1351, 459] on div "Edit Device / Employee Add Roaming Package Reset Voicemail Change SIM Card Chan…" at bounding box center [1353, 270] width 249 height 501
